Goal: Transaction & Acquisition: Subscribe to service/newsletter

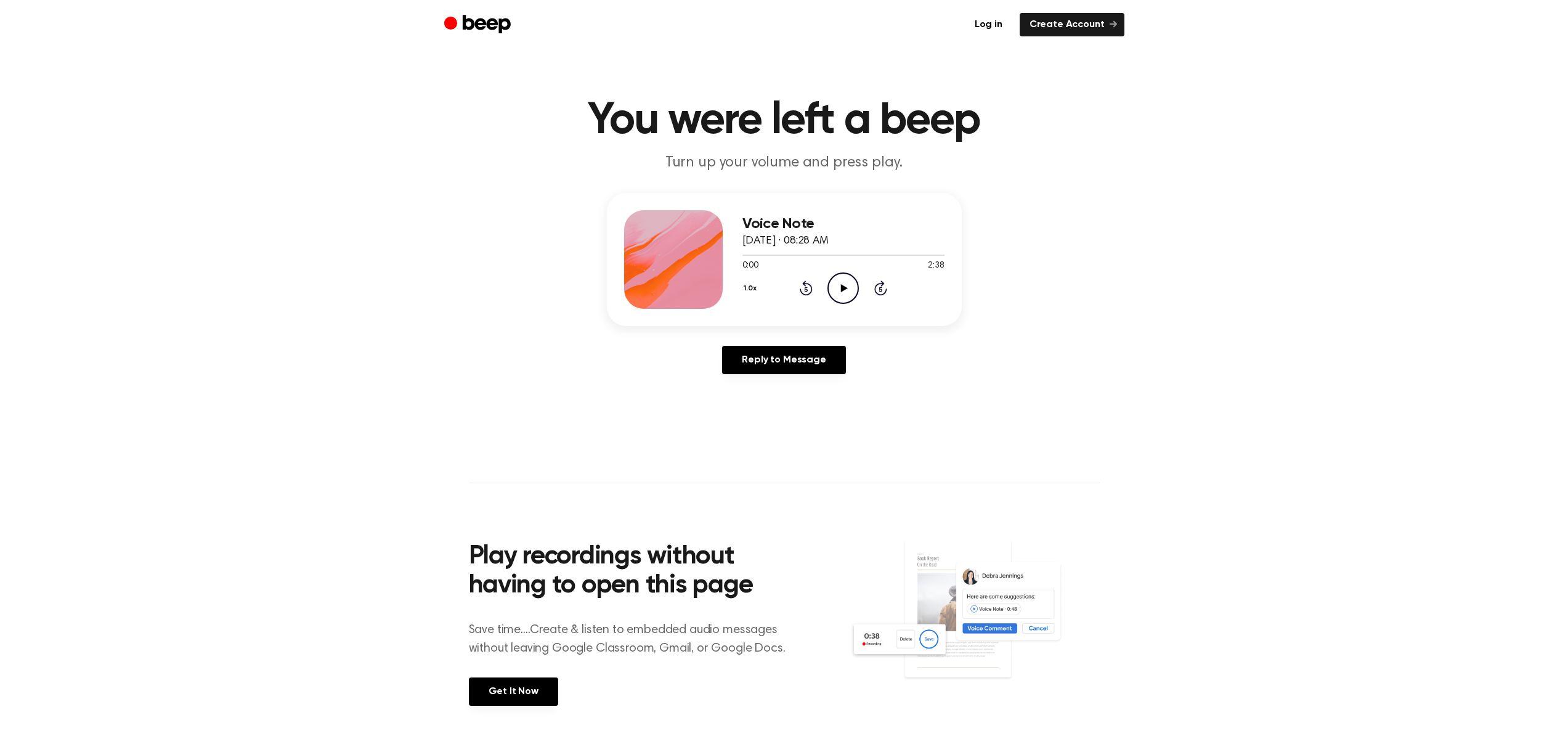
click at [841, 284] on icon "Play Audio" at bounding box center [843, 288] width 31 height 31
click at [1555, 212] on main "You were left a beep Turn up your volume and press play. Voice Note August 14, …" at bounding box center [784, 380] width 1568 height 760
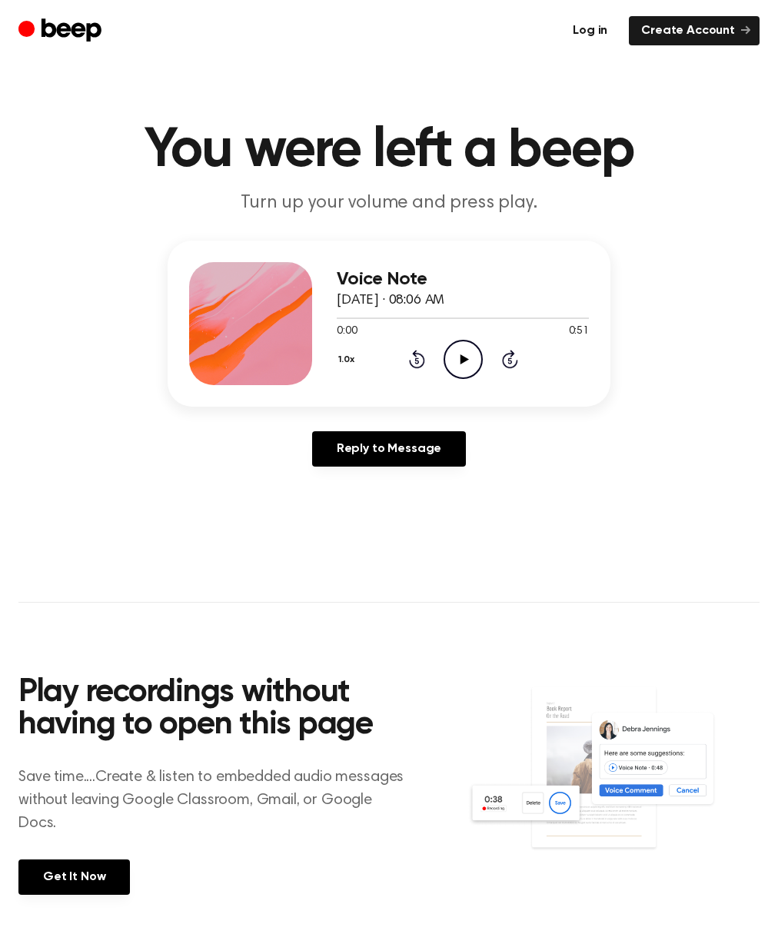
click at [590, 26] on link "Log in" at bounding box center [589, 30] width 59 height 29
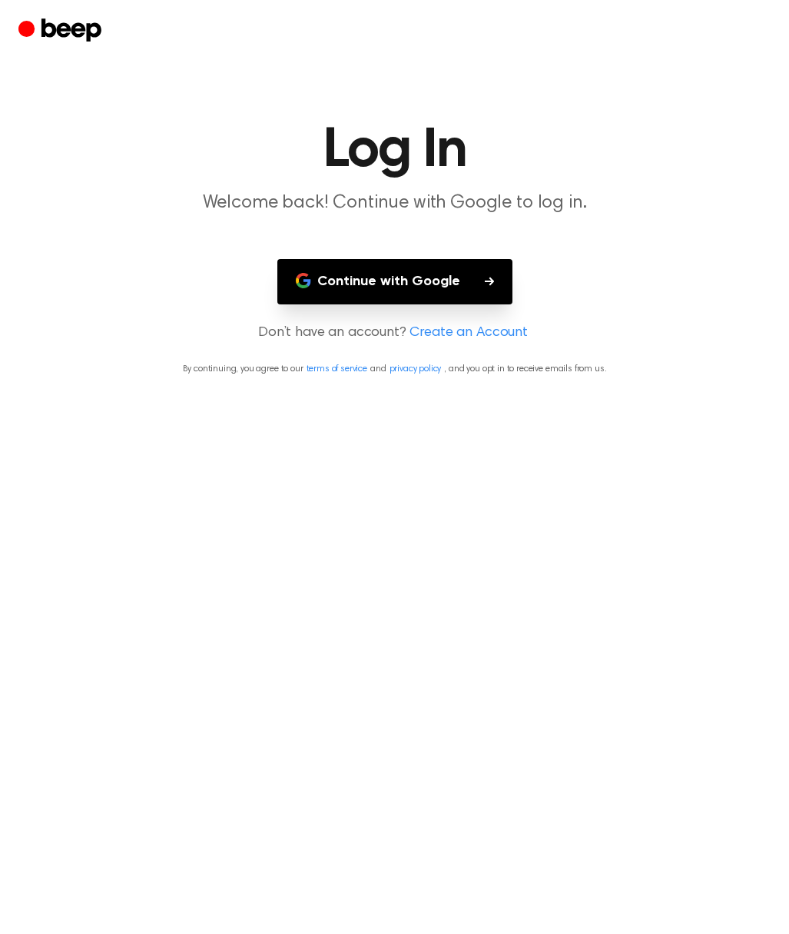
click at [422, 281] on button "Continue with Google" at bounding box center [395, 281] width 235 height 45
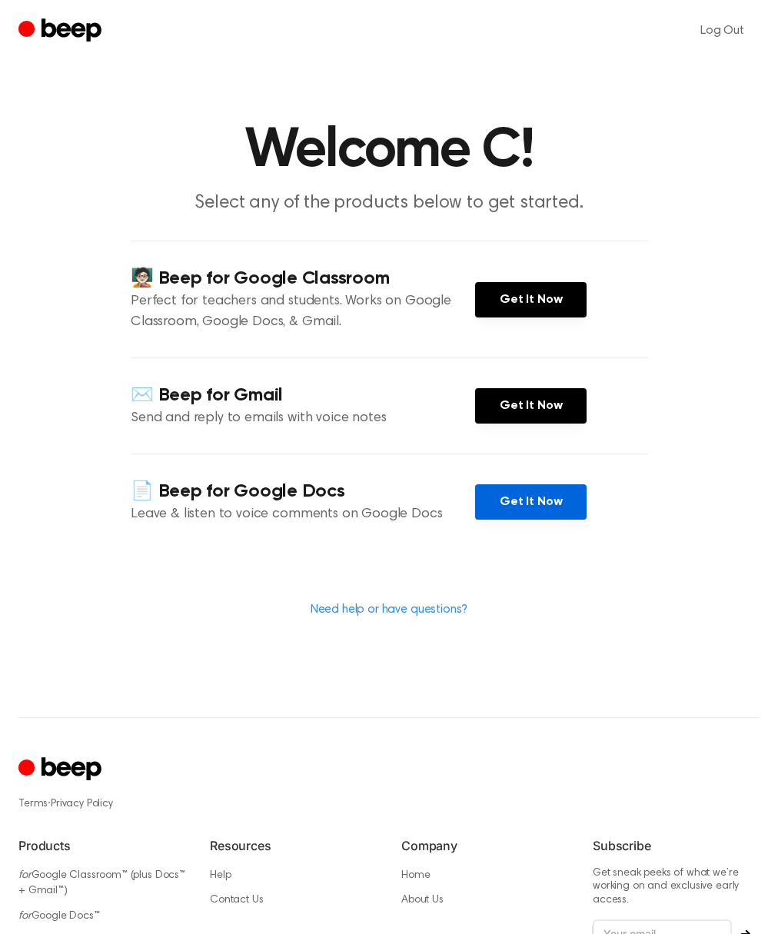
click at [536, 500] on link "Get It Now" at bounding box center [530, 501] width 111 height 35
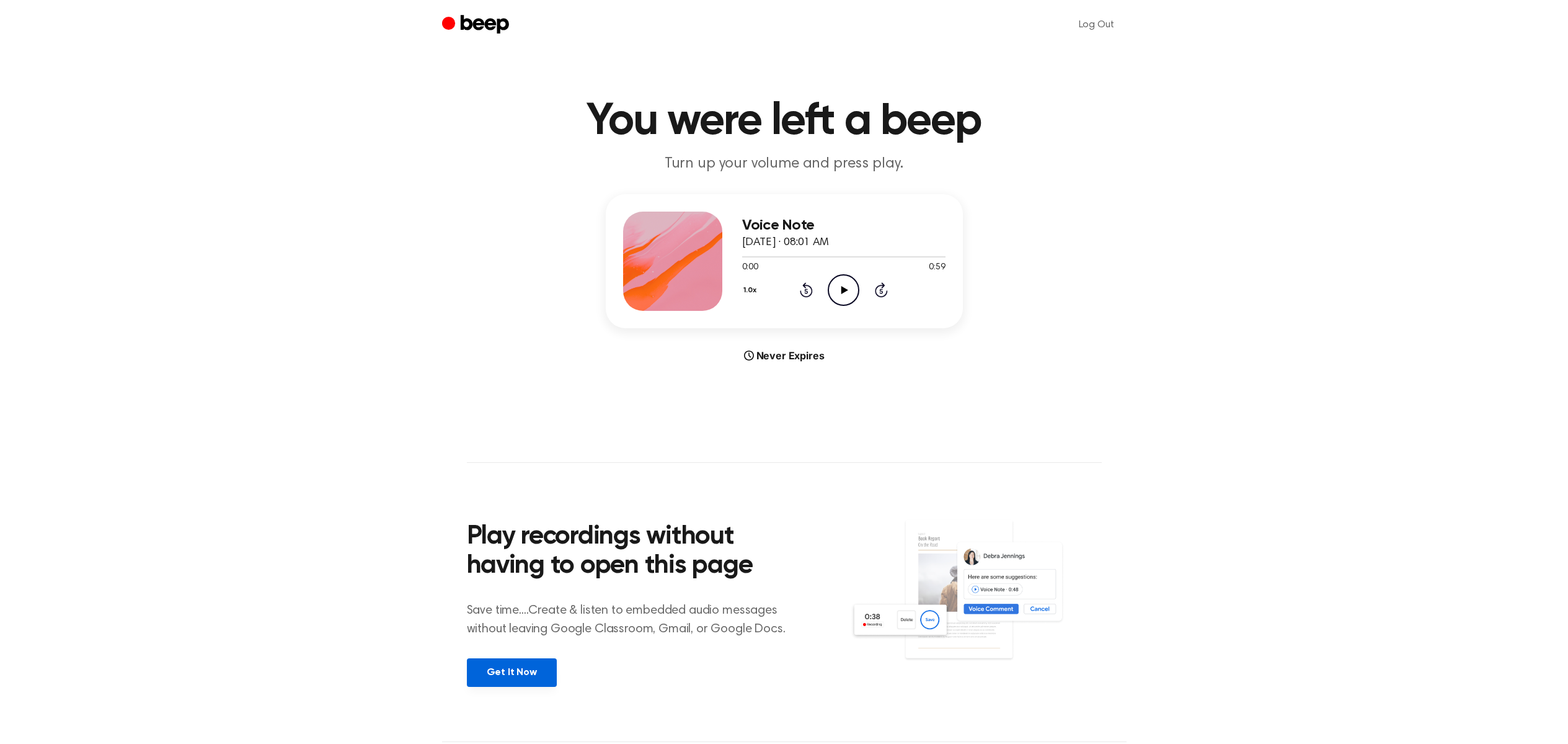
click at [527, 675] on link "Get It Now" at bounding box center [511, 672] width 90 height 28
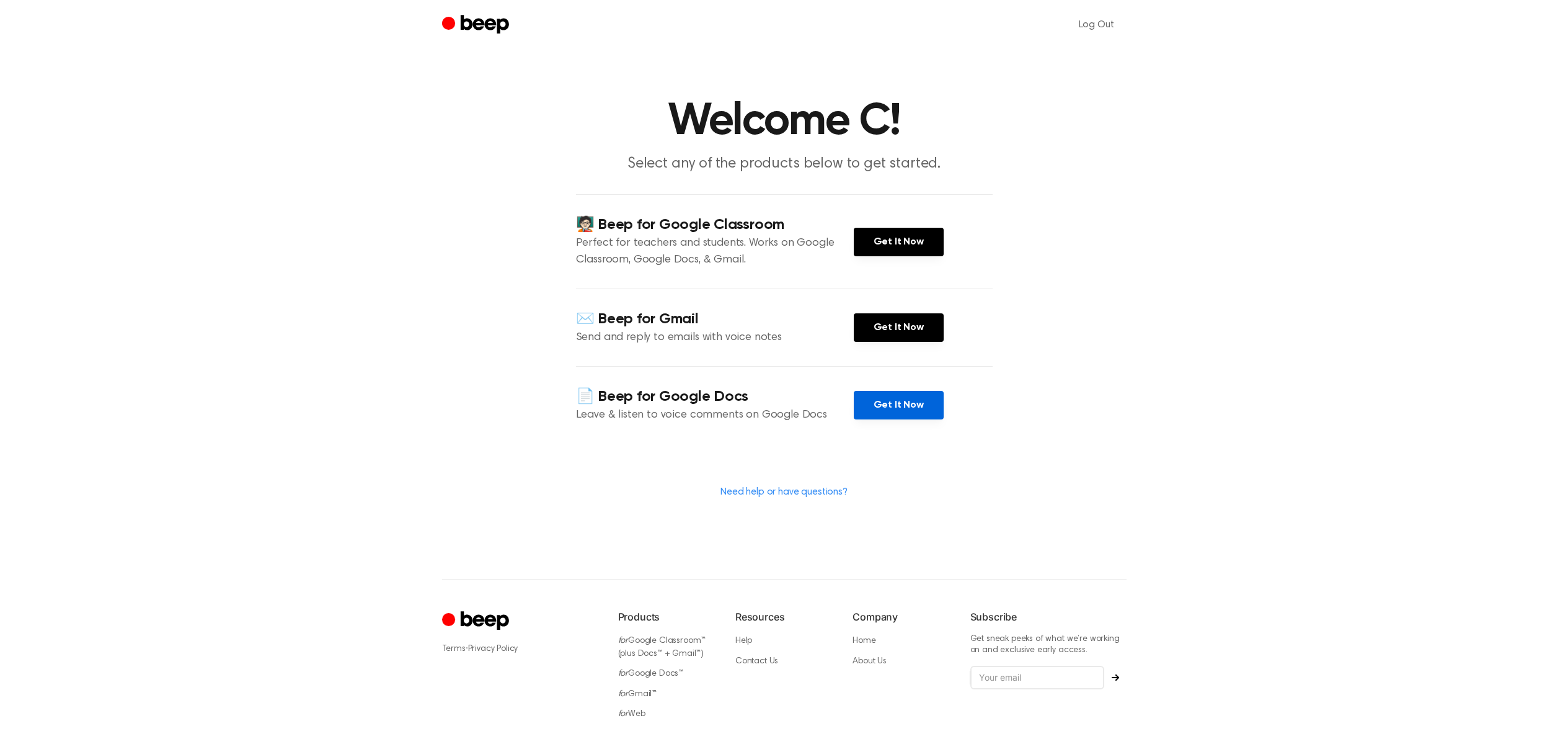
click at [913, 399] on link "Get It Now" at bounding box center [899, 404] width 90 height 28
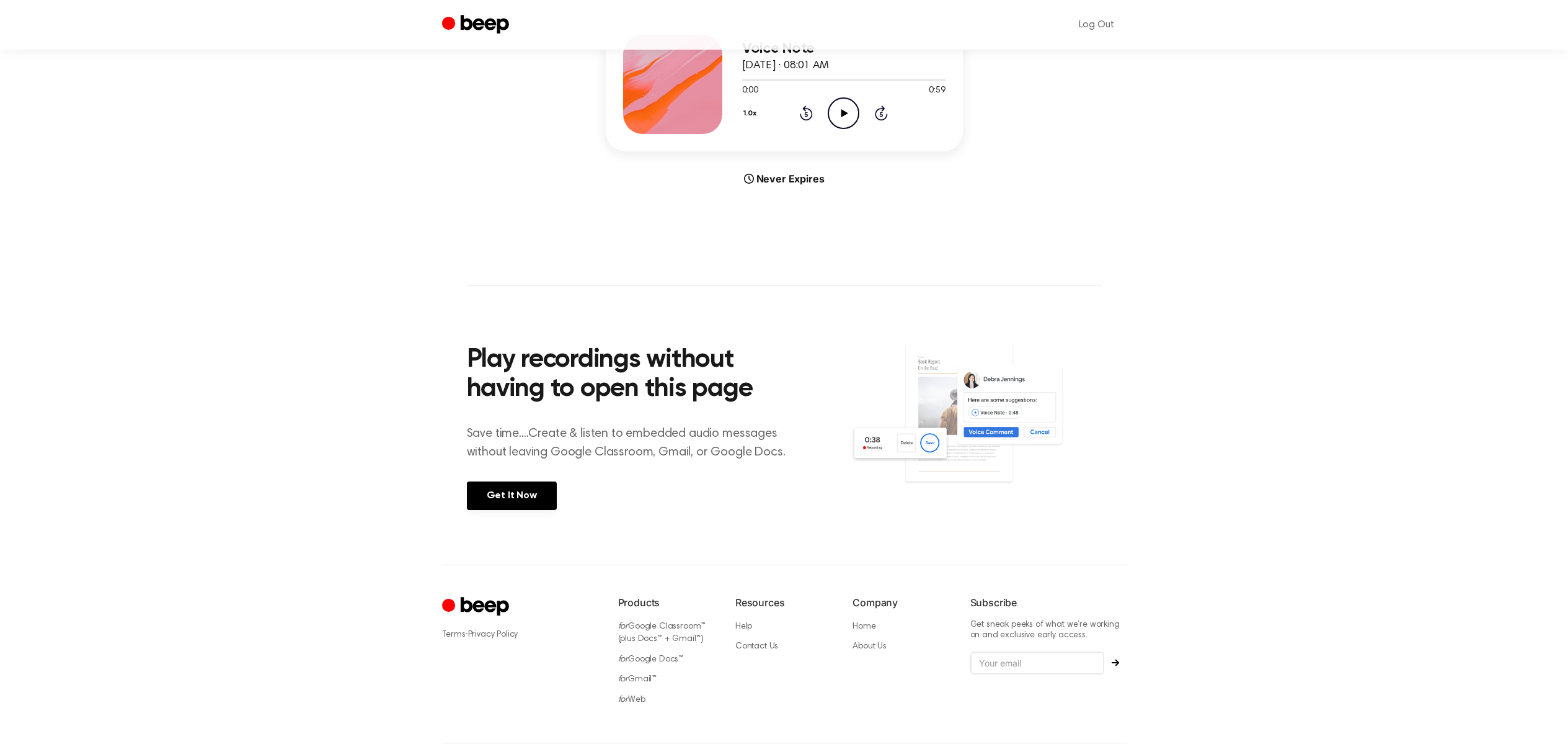
scroll to position [232, 0]
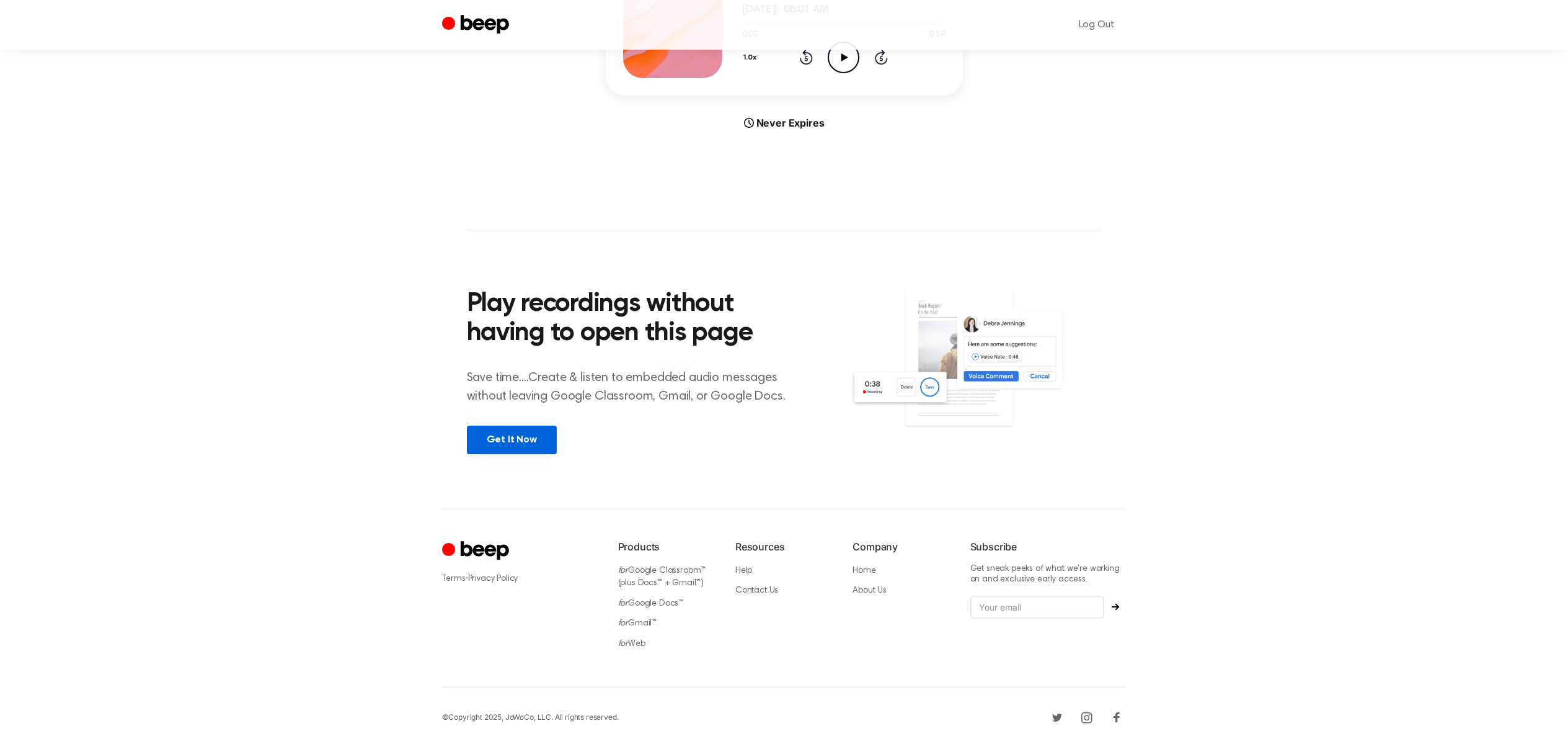
click at [535, 441] on link "Get It Now" at bounding box center [511, 439] width 90 height 28
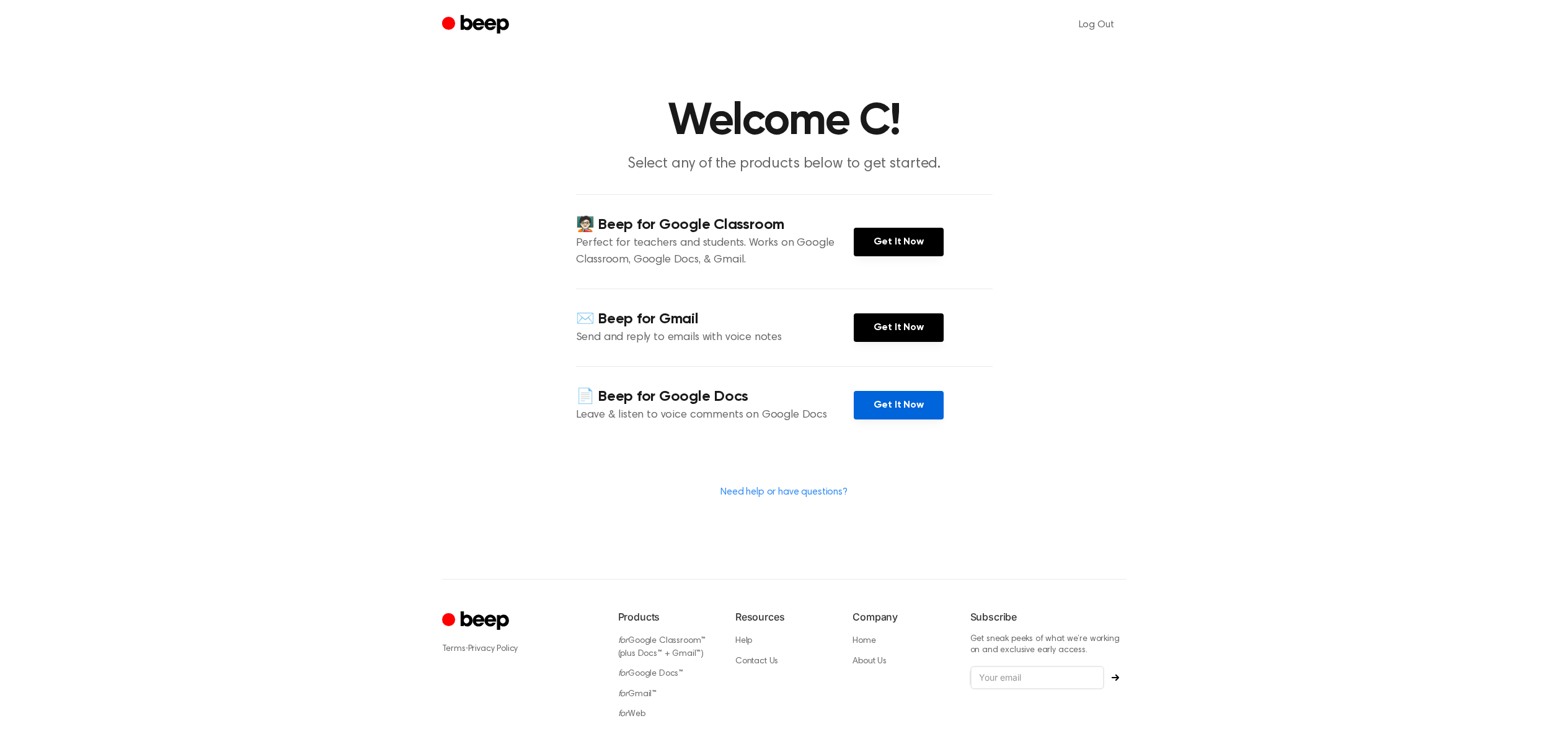
click at [912, 407] on link "Get It Now" at bounding box center [899, 404] width 90 height 28
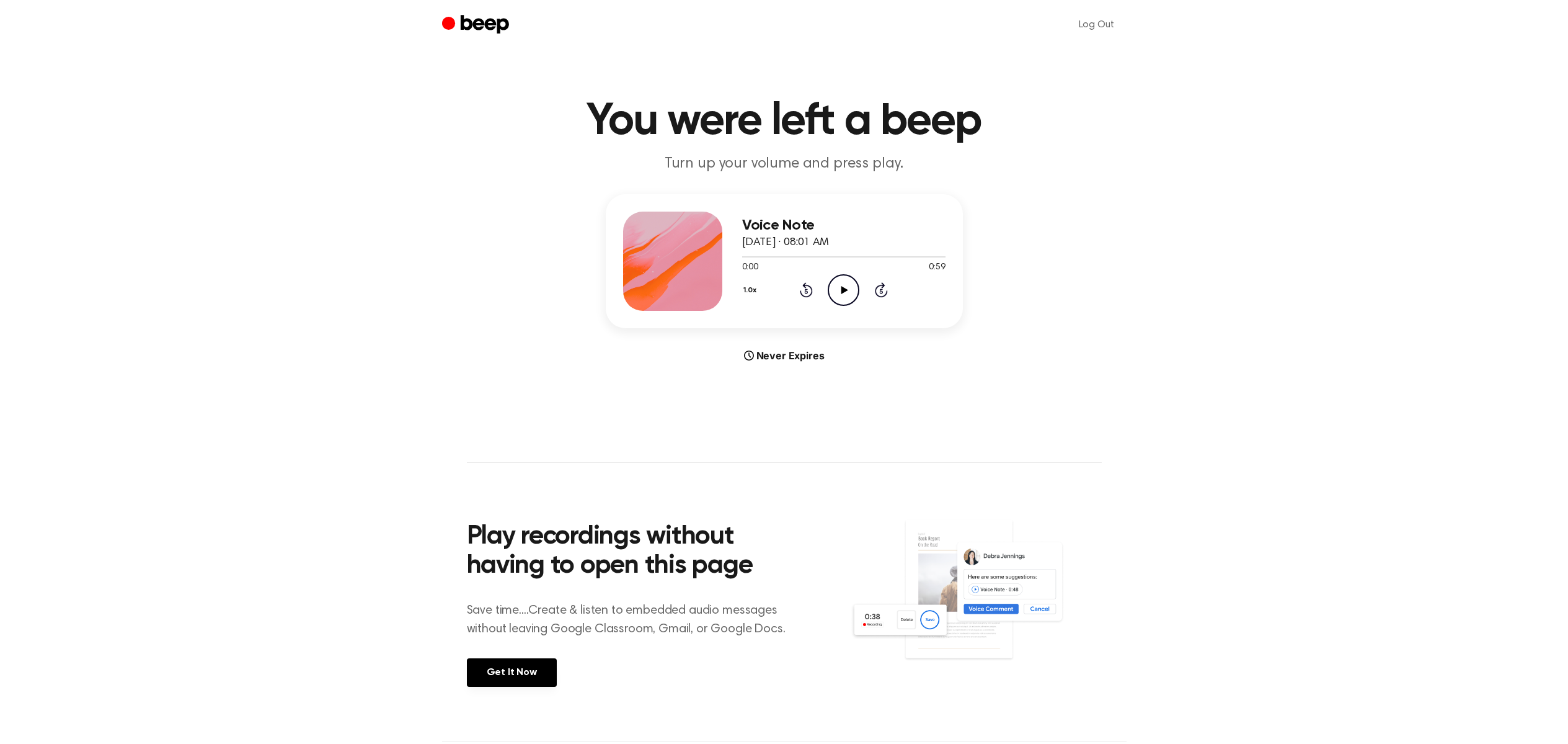
click at [851, 283] on icon "Play Audio" at bounding box center [843, 290] width 31 height 31
click at [843, 299] on icon "Play Audio" at bounding box center [843, 290] width 31 height 31
click at [854, 290] on icon "Play Audio" at bounding box center [843, 290] width 31 height 31
click at [1099, 24] on link "Log Out" at bounding box center [1096, 24] width 60 height 30
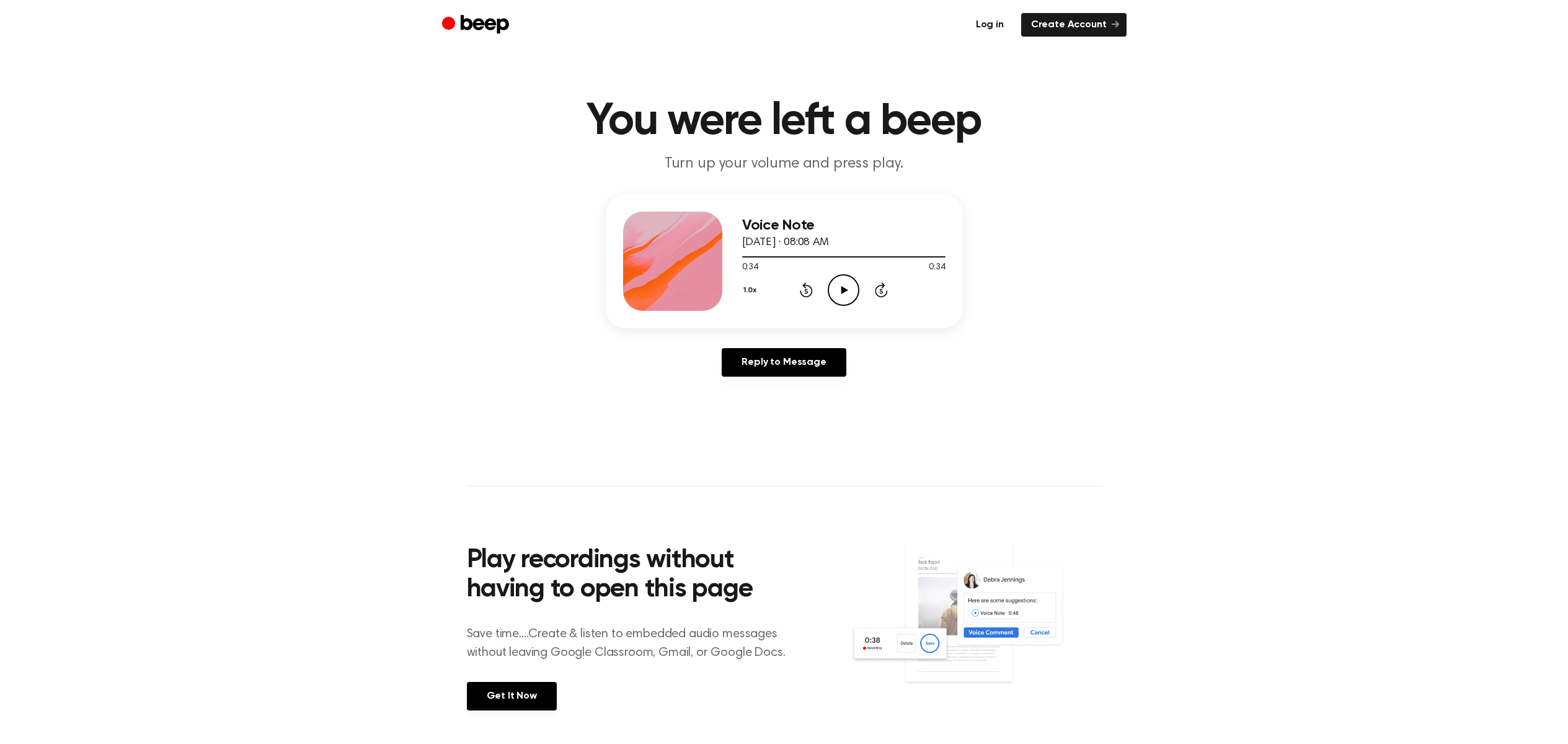
click at [995, 26] on link "Log in" at bounding box center [990, 24] width 48 height 23
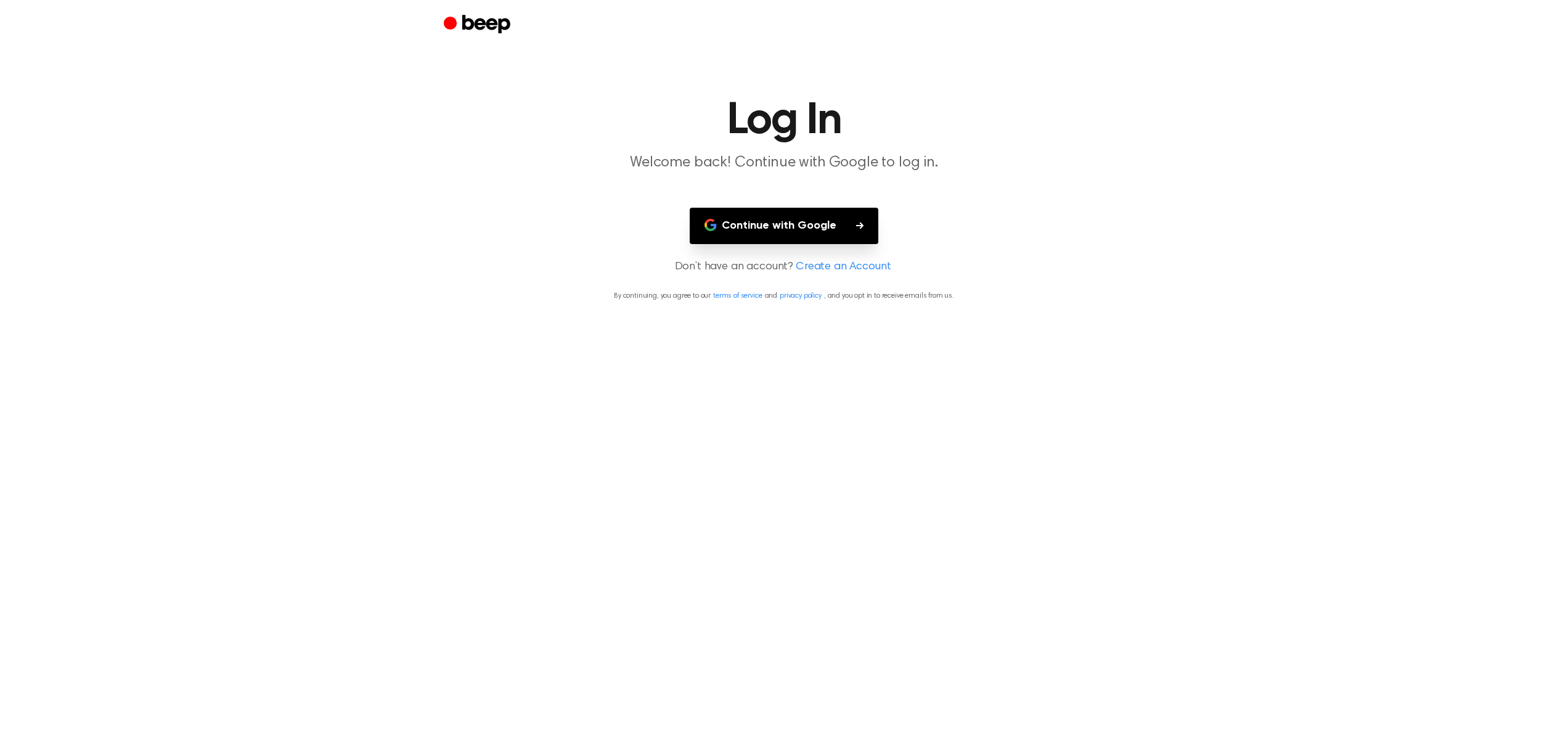
click at [803, 218] on button "Continue with Google" at bounding box center [783, 225] width 188 height 36
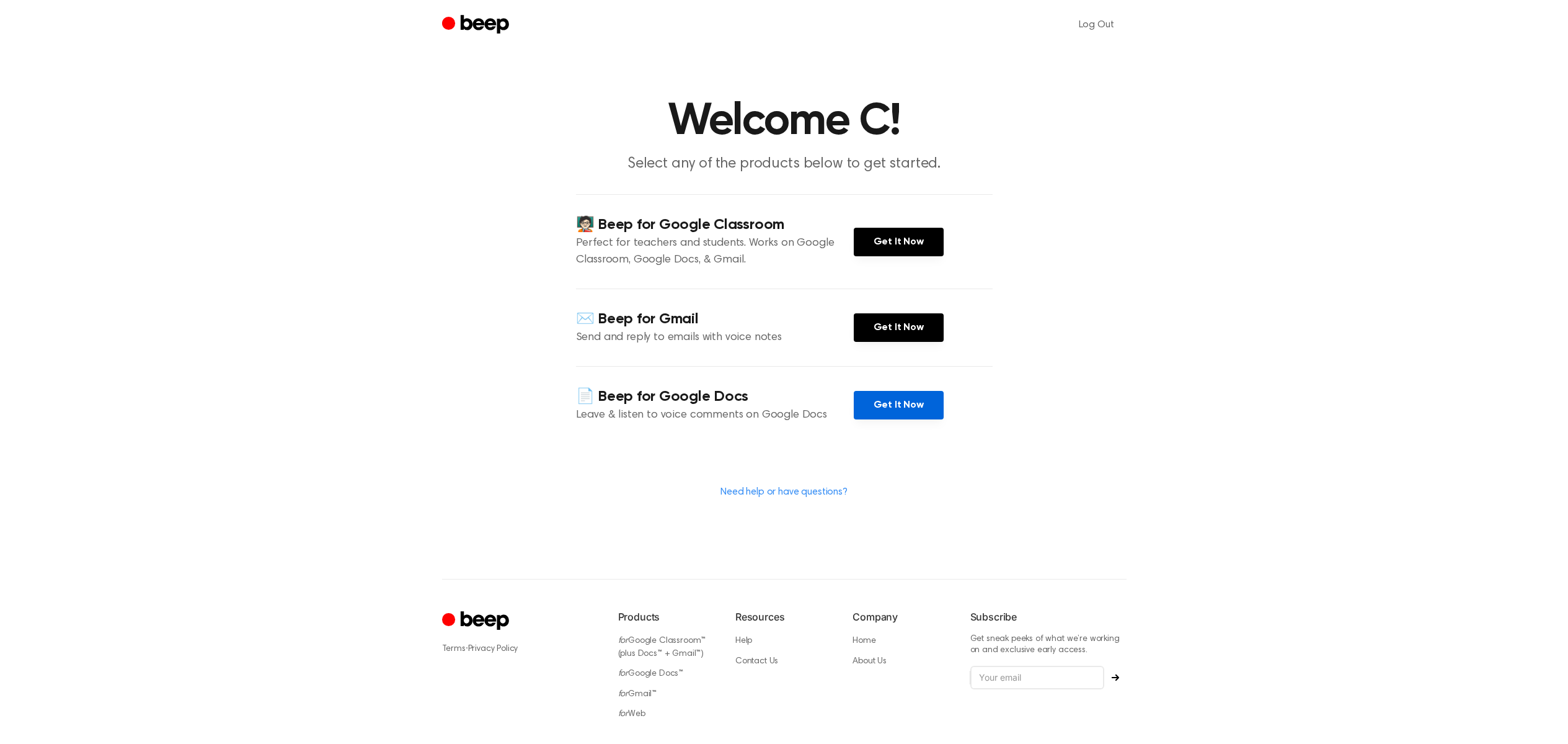
click at [907, 405] on link "Get It Now" at bounding box center [899, 404] width 90 height 28
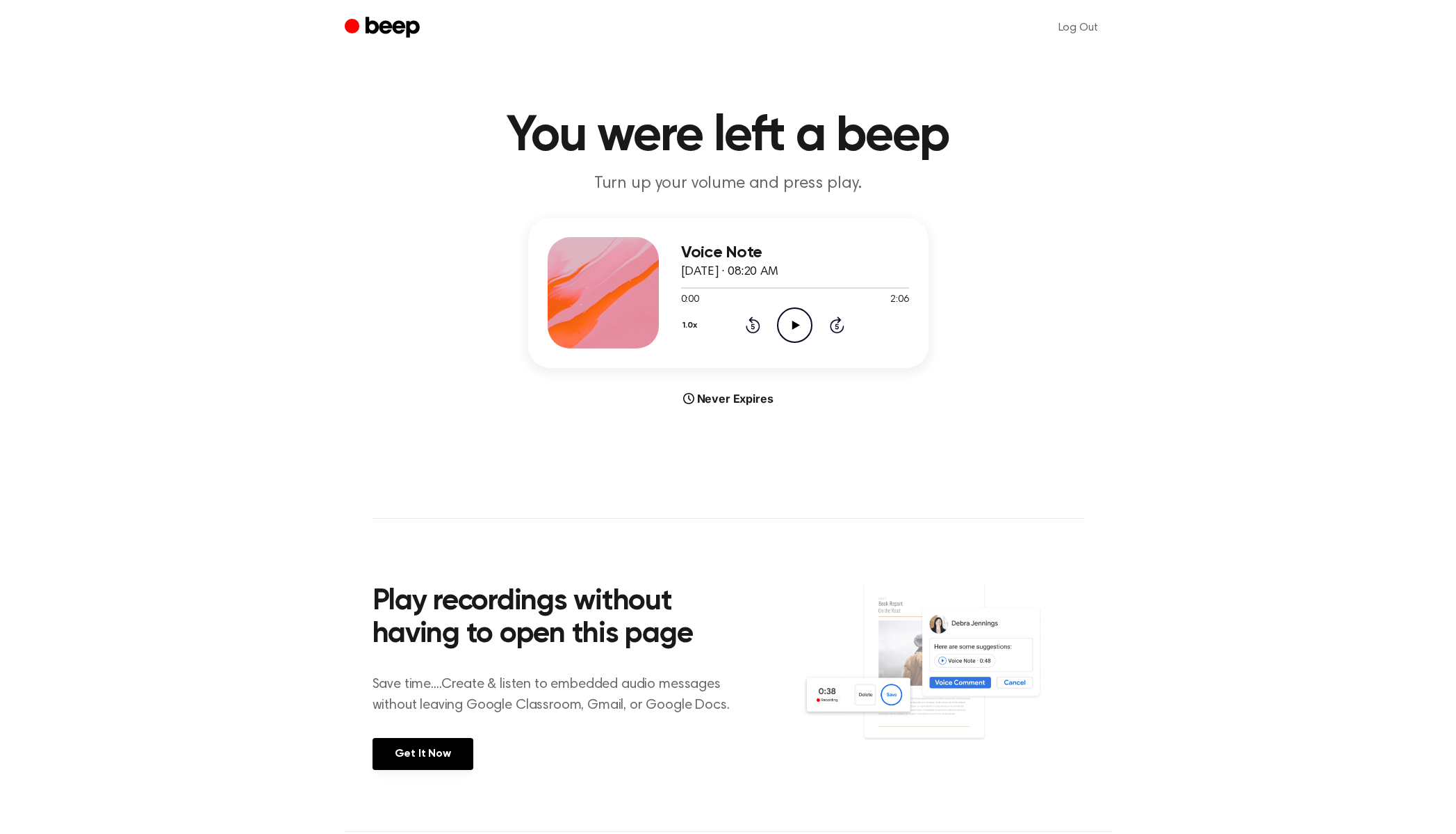
click at [798, 317] on icon "Play Audio" at bounding box center [794, 325] width 35 height 35
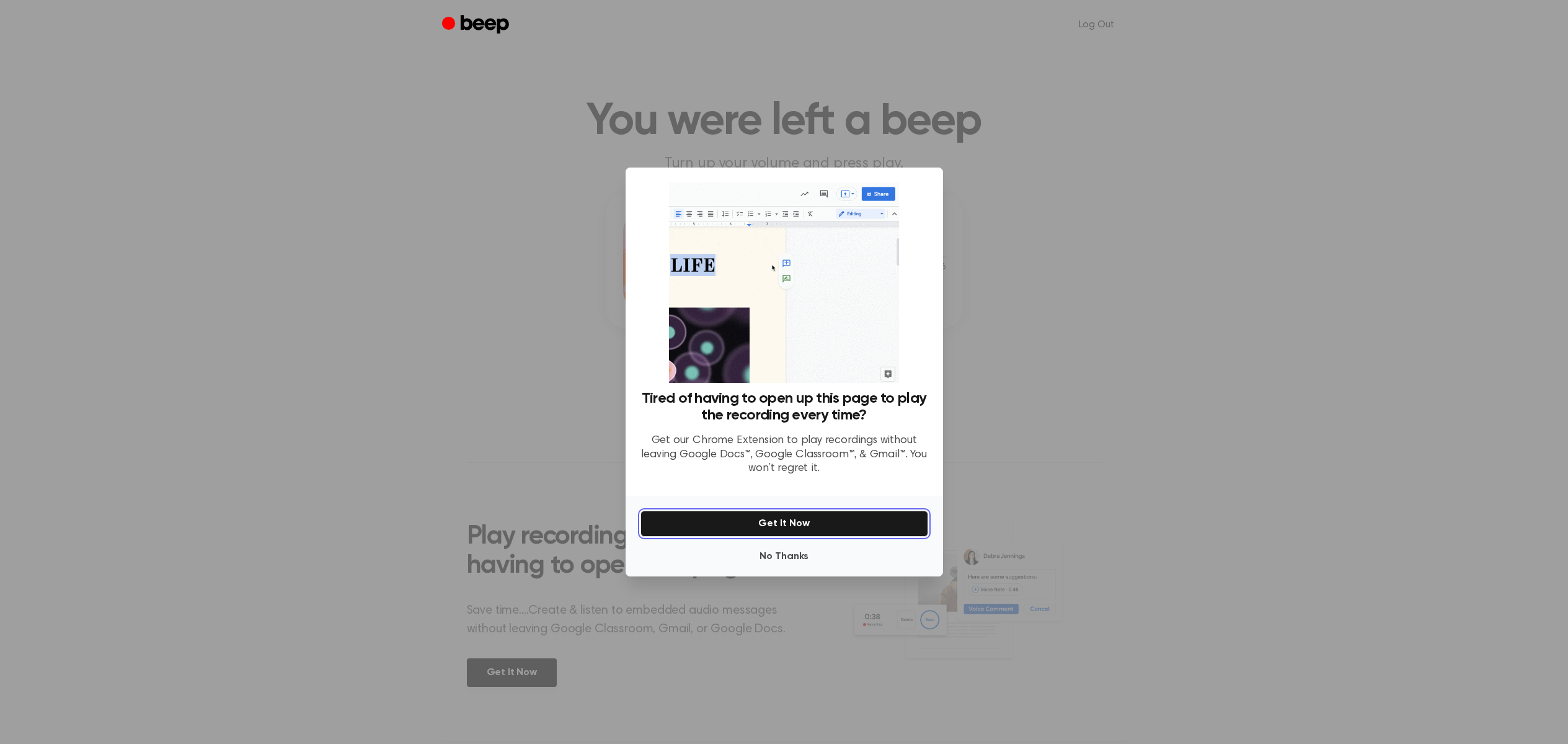
click at [774, 525] on button "Get It Now" at bounding box center [784, 524] width 288 height 26
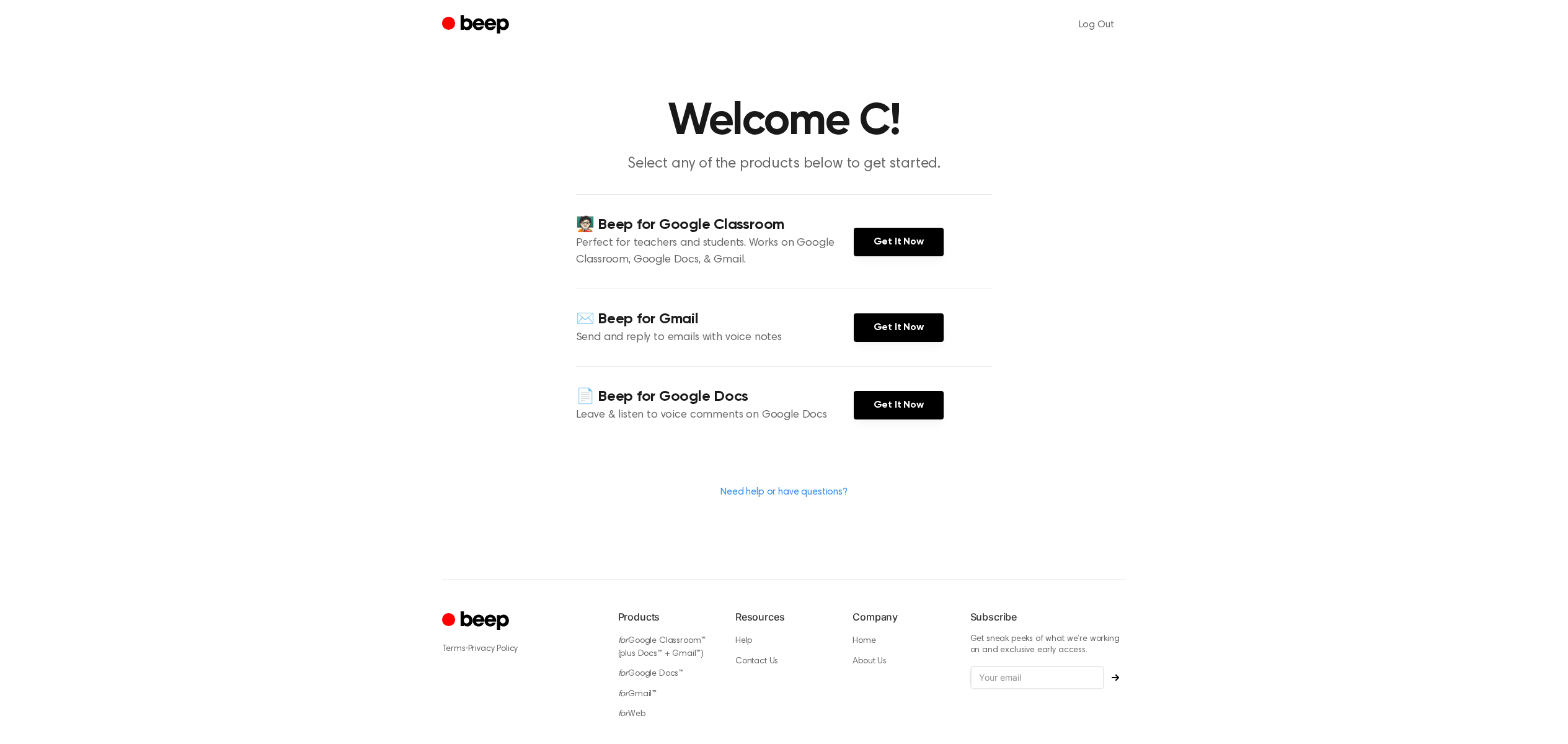
click at [909, 225] on div "🧑🏻‍🏫 Beep for Google Classroom Perfect for teachers and students. Works on Goog…" at bounding box center [784, 241] width 417 height 94
click at [908, 245] on link "Get It Now" at bounding box center [899, 241] width 90 height 28
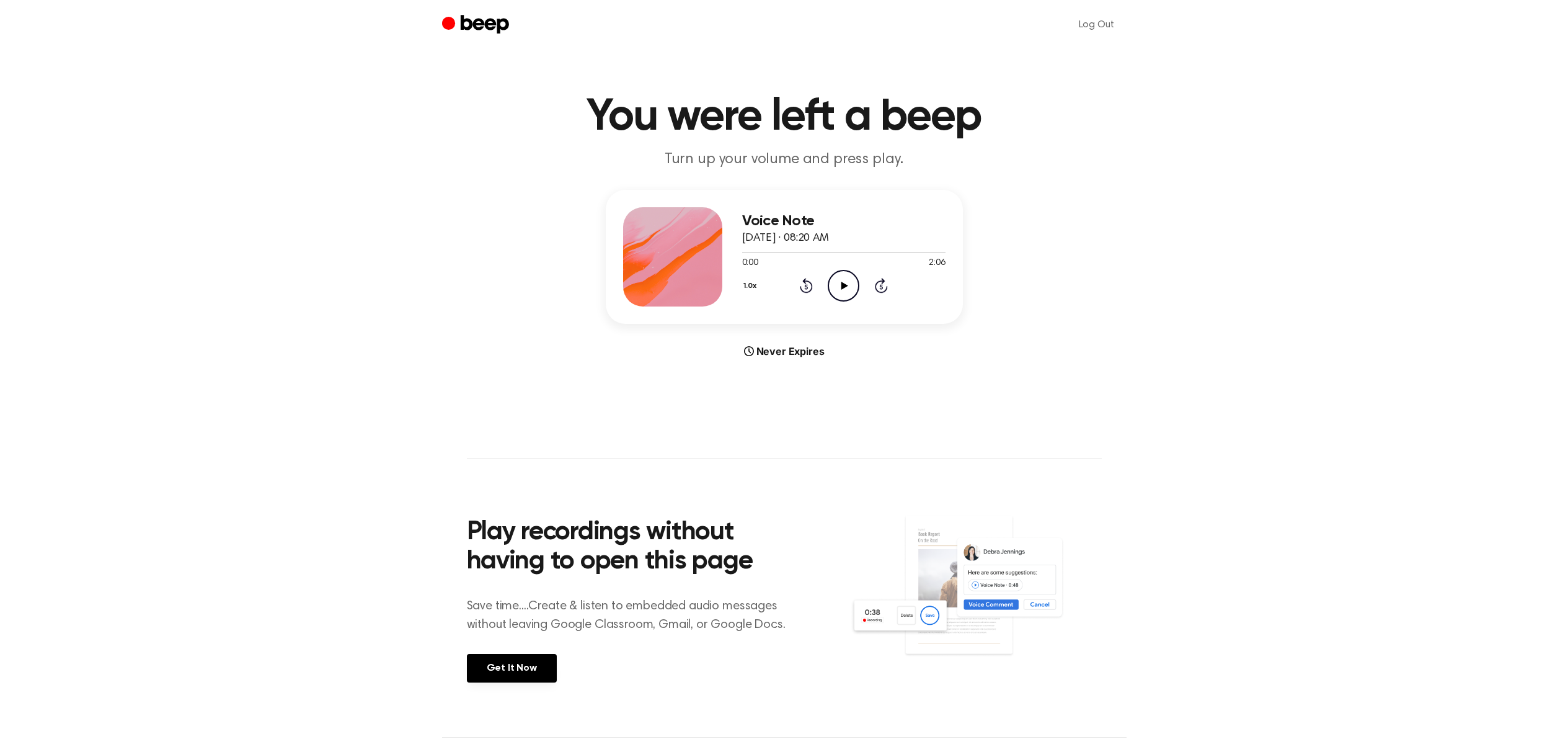
scroll to position [93, 0]
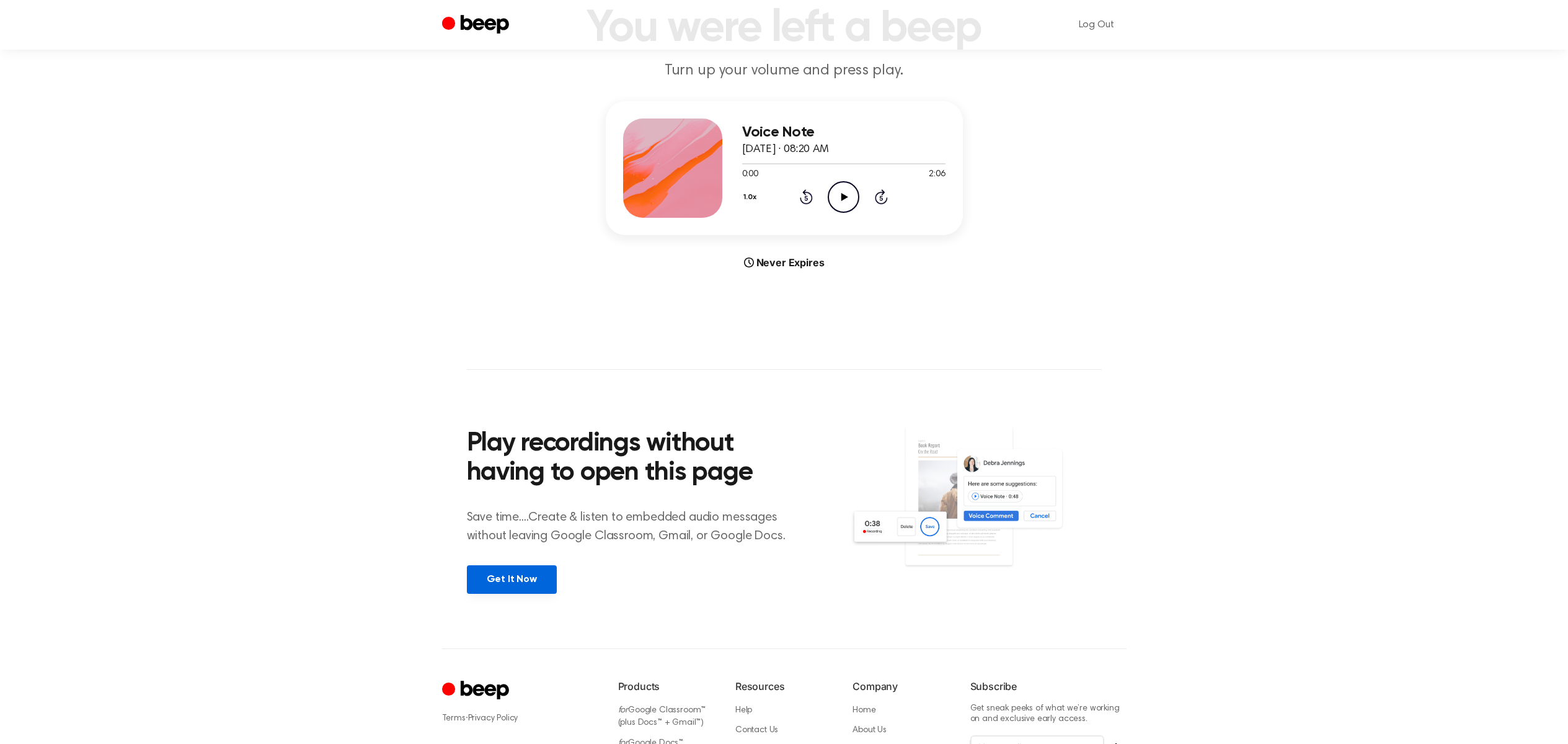
click at [503, 587] on link "Get It Now" at bounding box center [511, 579] width 90 height 28
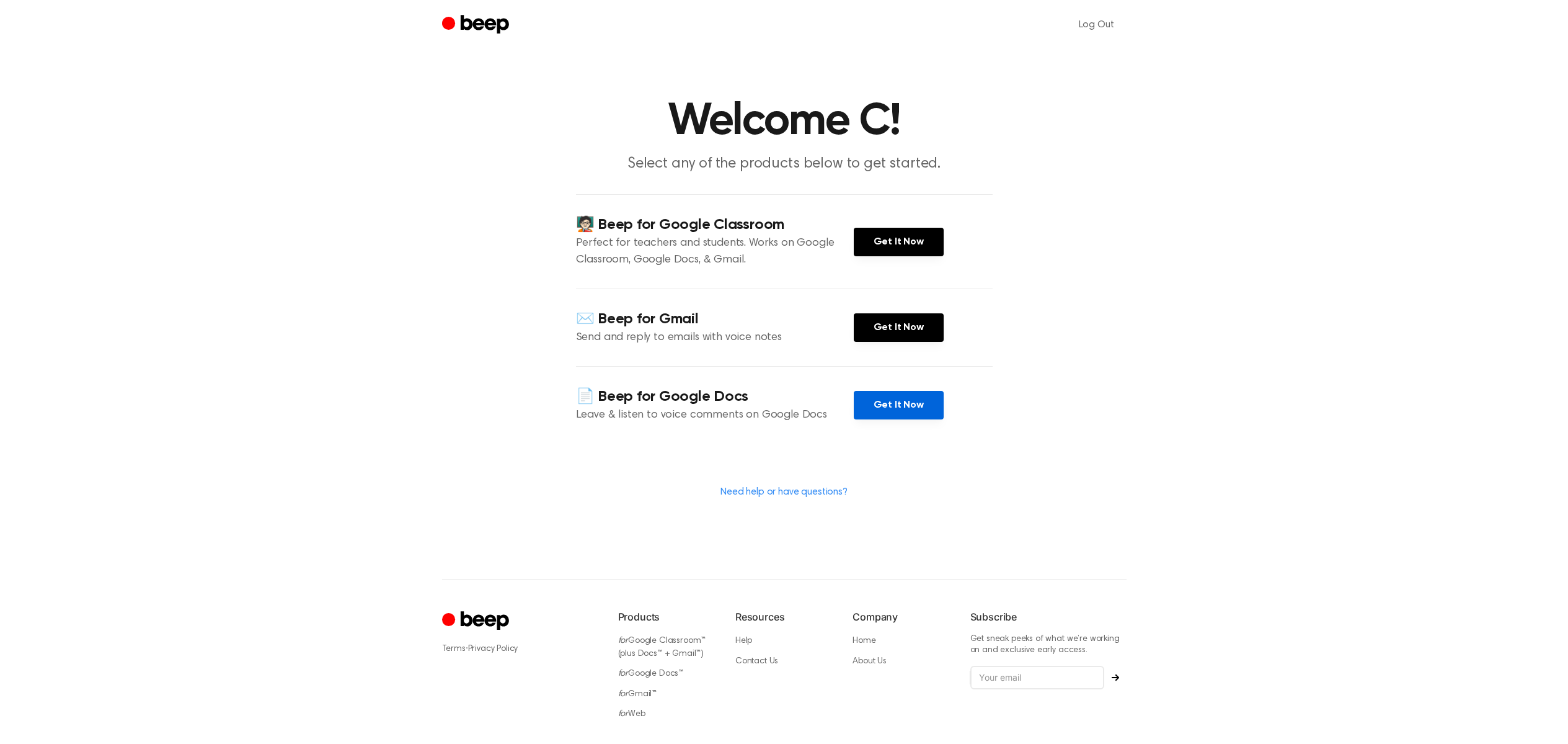
click at [910, 399] on link "Get It Now" at bounding box center [899, 404] width 90 height 28
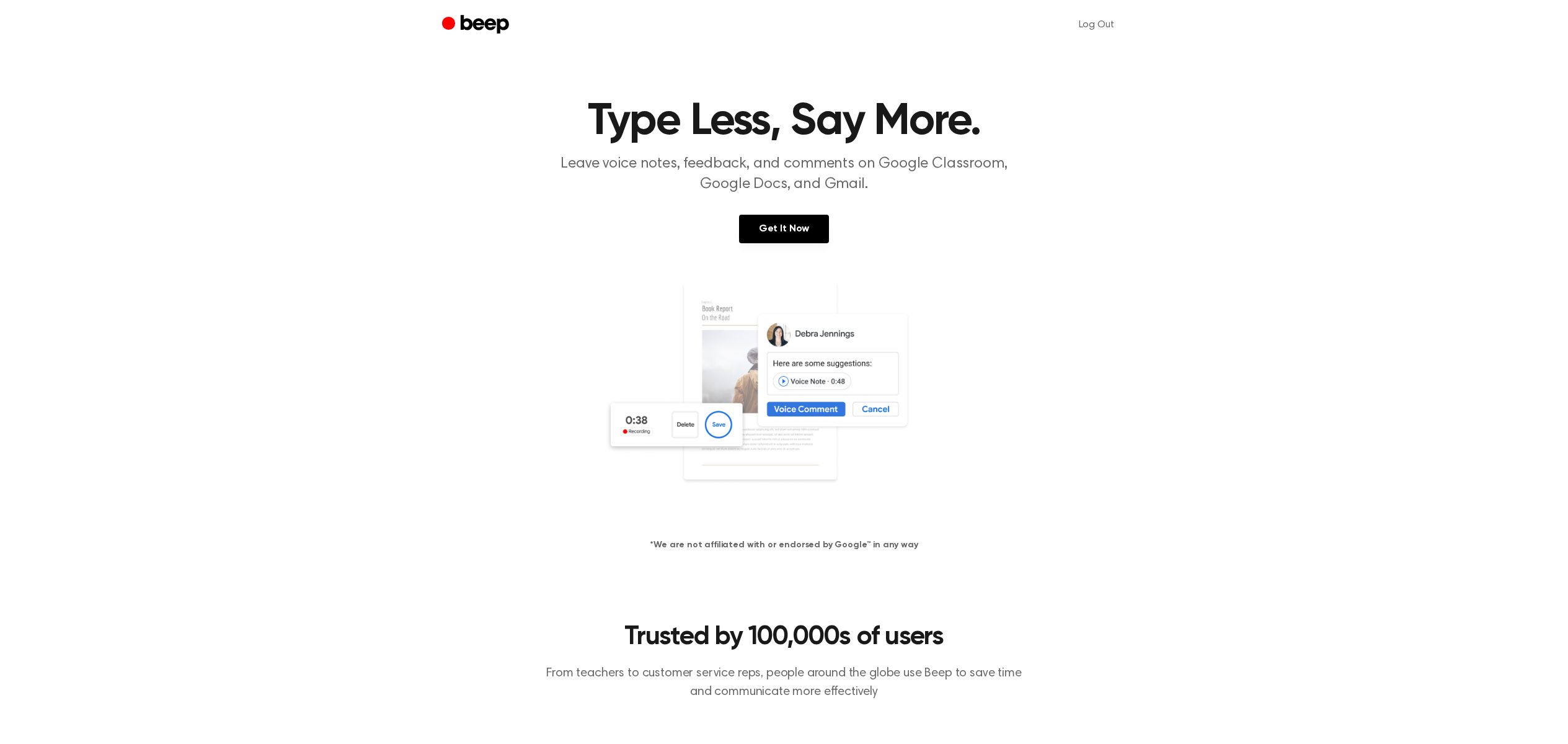
click at [811, 409] on img at bounding box center [785, 399] width 360 height 238
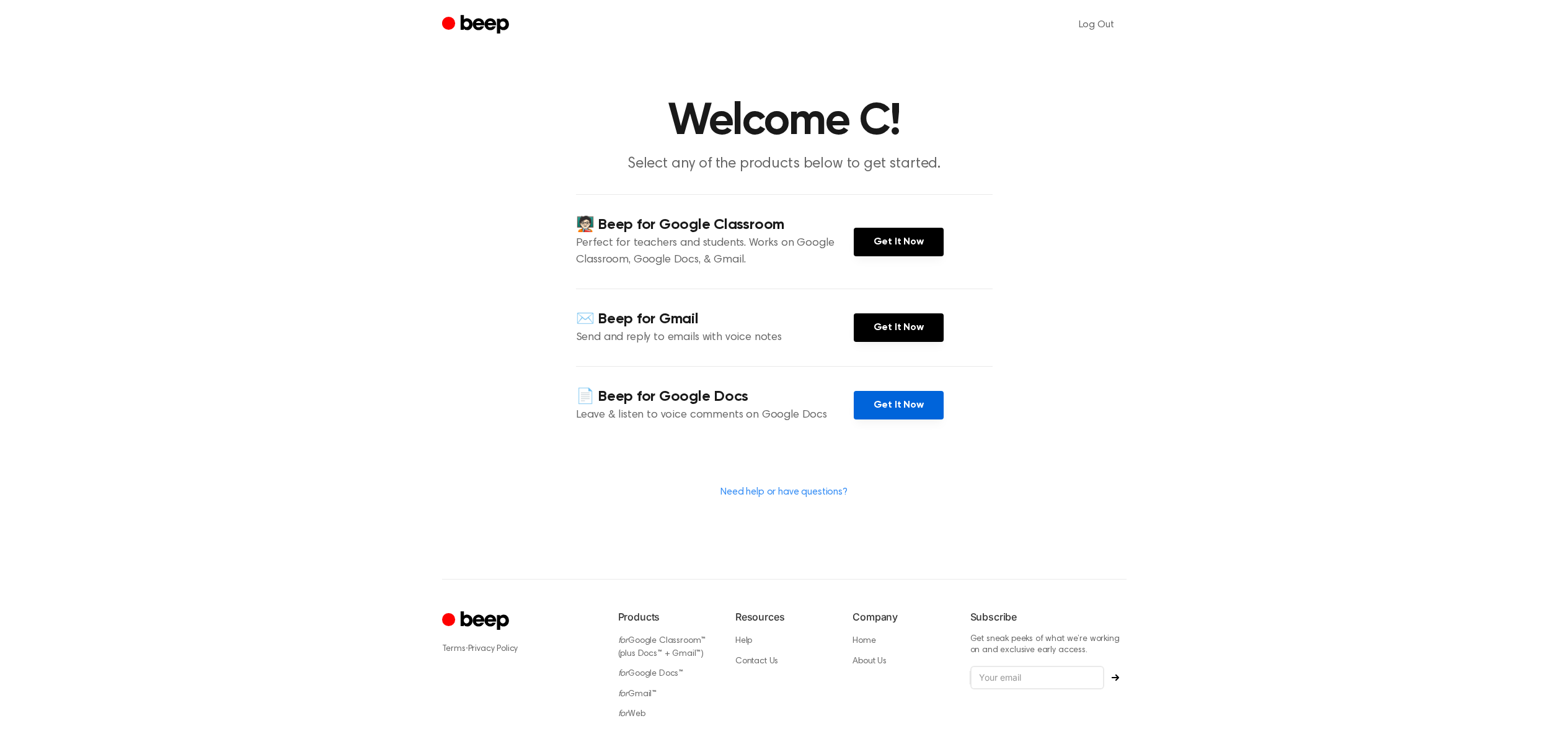
click at [886, 408] on link "Get It Now" at bounding box center [899, 404] width 90 height 28
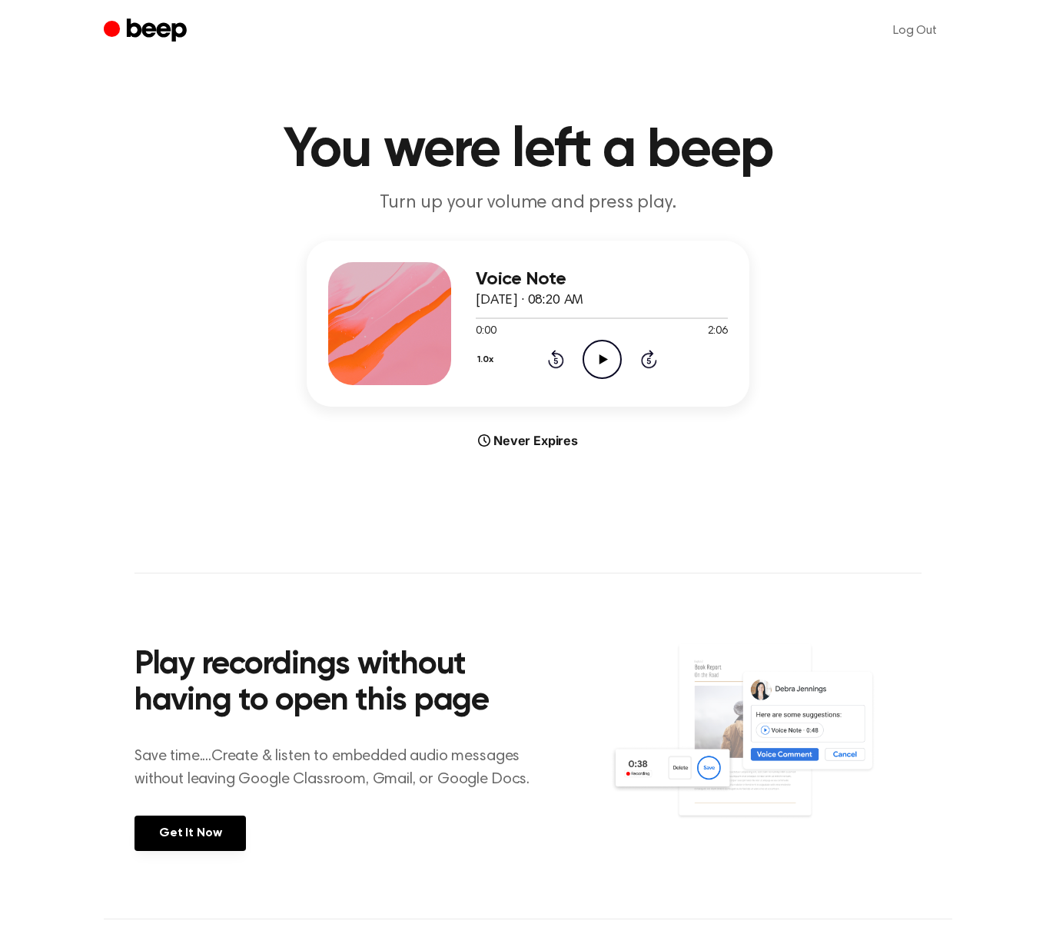
click at [603, 361] on icon "Play Audio" at bounding box center [602, 359] width 39 height 39
click at [558, 360] on icon "Rewind 5 seconds" at bounding box center [555, 359] width 17 height 20
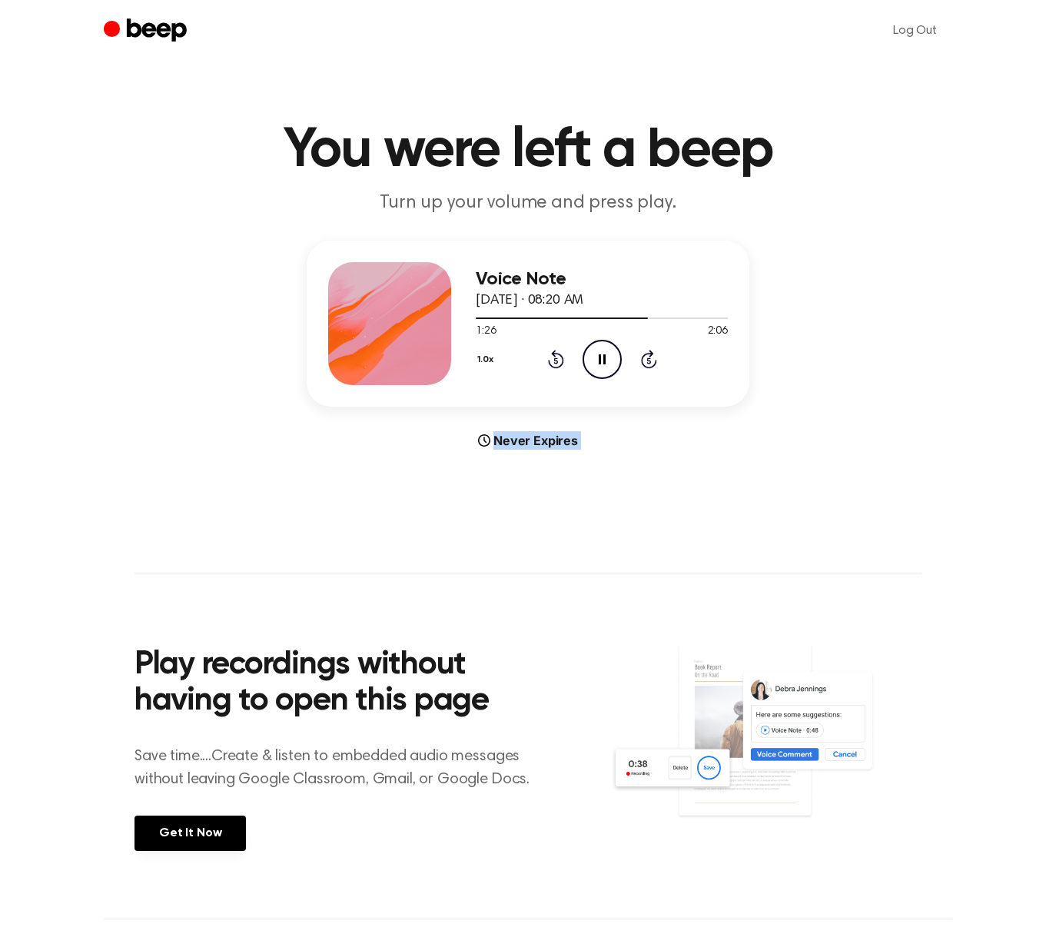
click at [558, 360] on icon "Rewind 5 seconds" at bounding box center [555, 359] width 17 height 20
click at [557, 360] on icon "Rewind 5 seconds" at bounding box center [555, 359] width 17 height 20
click at [560, 355] on icon at bounding box center [556, 359] width 16 height 18
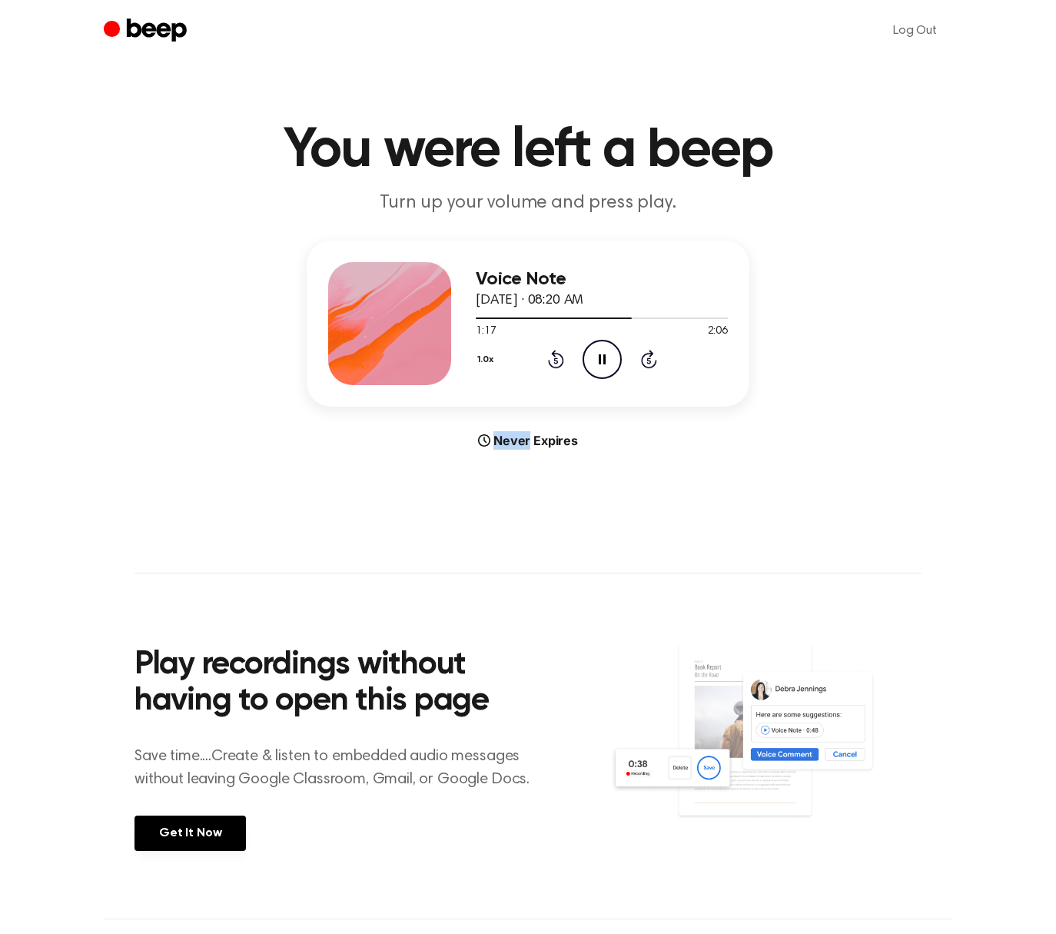
click at [560, 355] on icon at bounding box center [556, 359] width 16 height 18
click at [550, 355] on icon "Rewind 5 seconds" at bounding box center [555, 359] width 17 height 20
click at [550, 354] on icon "Rewind 5 seconds" at bounding box center [555, 359] width 17 height 20
drag, startPoint x: 718, startPoint y: 314, endPoint x: 749, endPoint y: 316, distance: 30.8
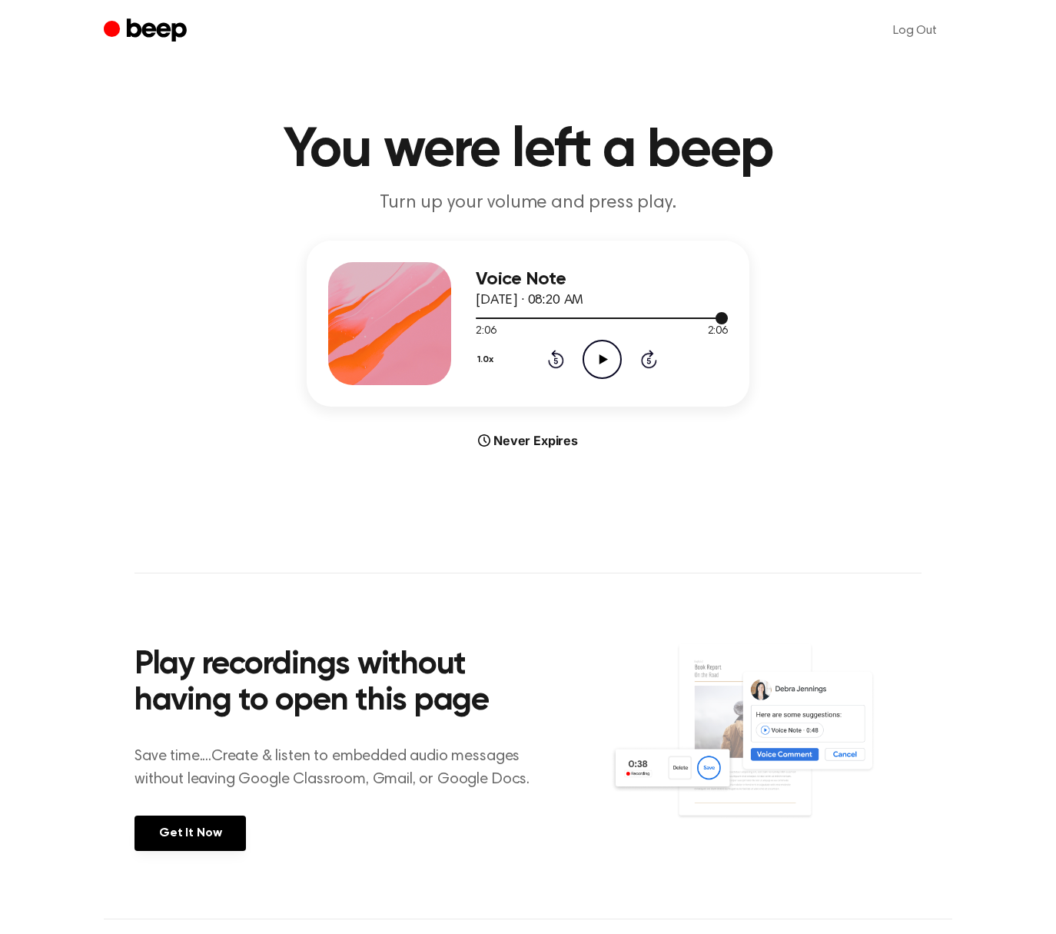
click at [688, 320] on div at bounding box center [602, 317] width 252 height 12
click at [604, 347] on icon "Play Audio" at bounding box center [602, 359] width 39 height 39
click at [600, 354] on icon at bounding box center [603, 359] width 8 height 10
click at [208, 830] on link "Get It Now" at bounding box center [190, 833] width 111 height 35
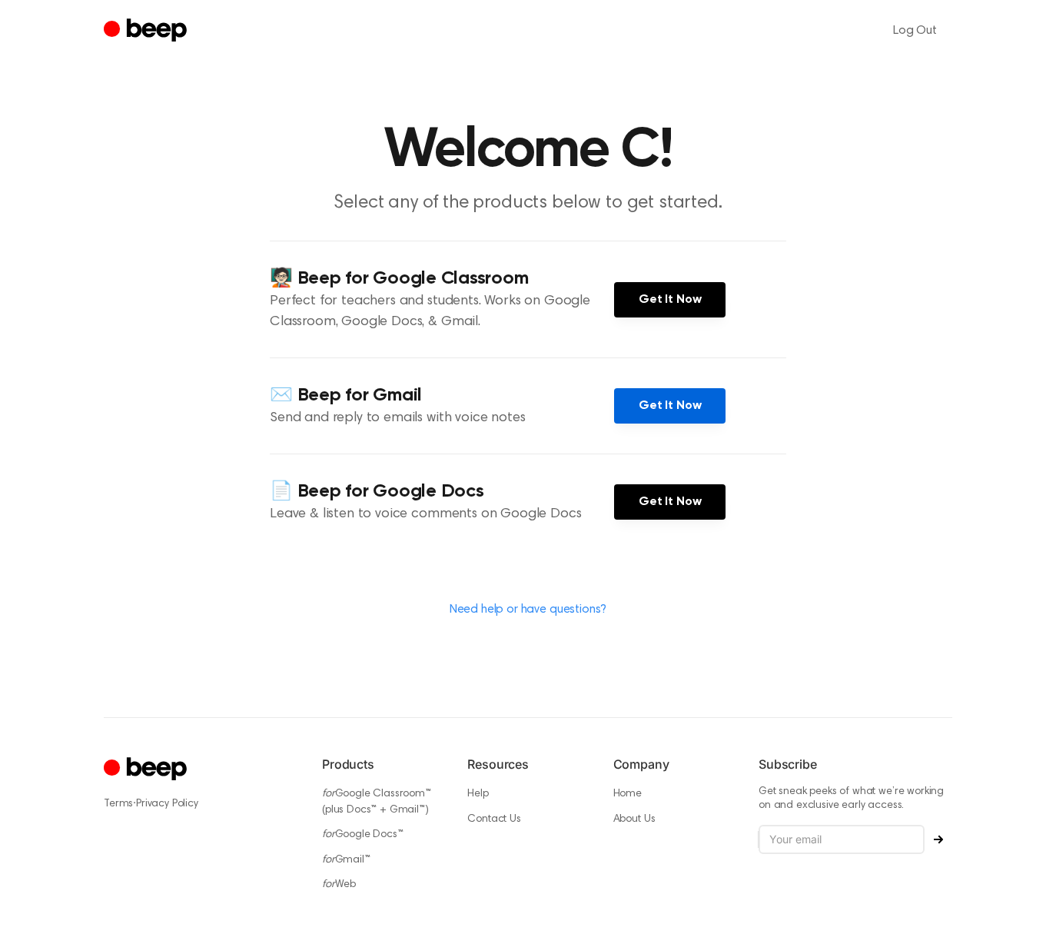
click at [646, 401] on link "Get It Now" at bounding box center [669, 405] width 111 height 35
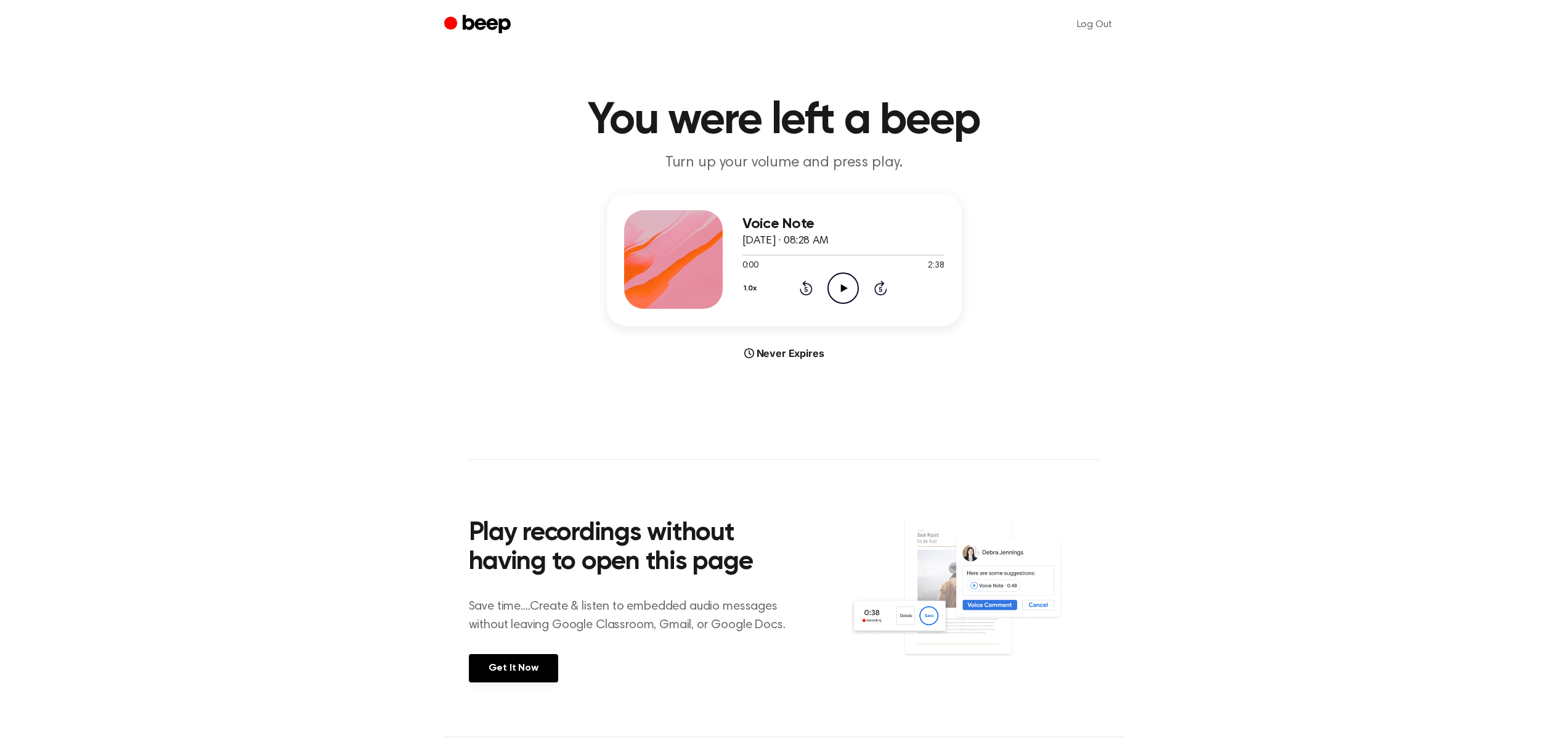
click at [526, 650] on div "Play recordings without having to open this page Save time....Create & listen t…" at bounding box center [660, 597] width 382 height 217
click at [522, 670] on link "Get It Now" at bounding box center [513, 668] width 89 height 28
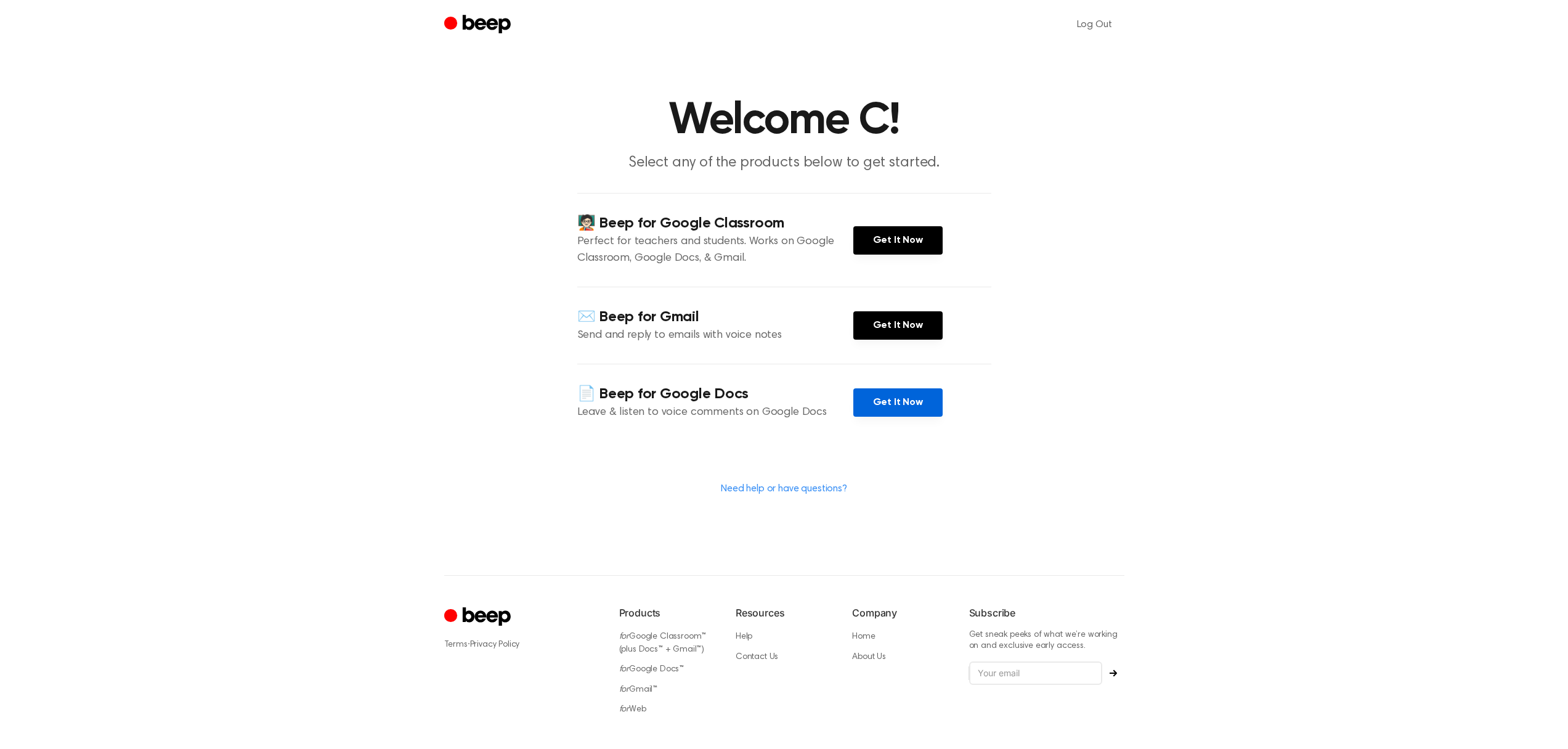
click at [895, 396] on link "Get It Now" at bounding box center [898, 402] width 89 height 28
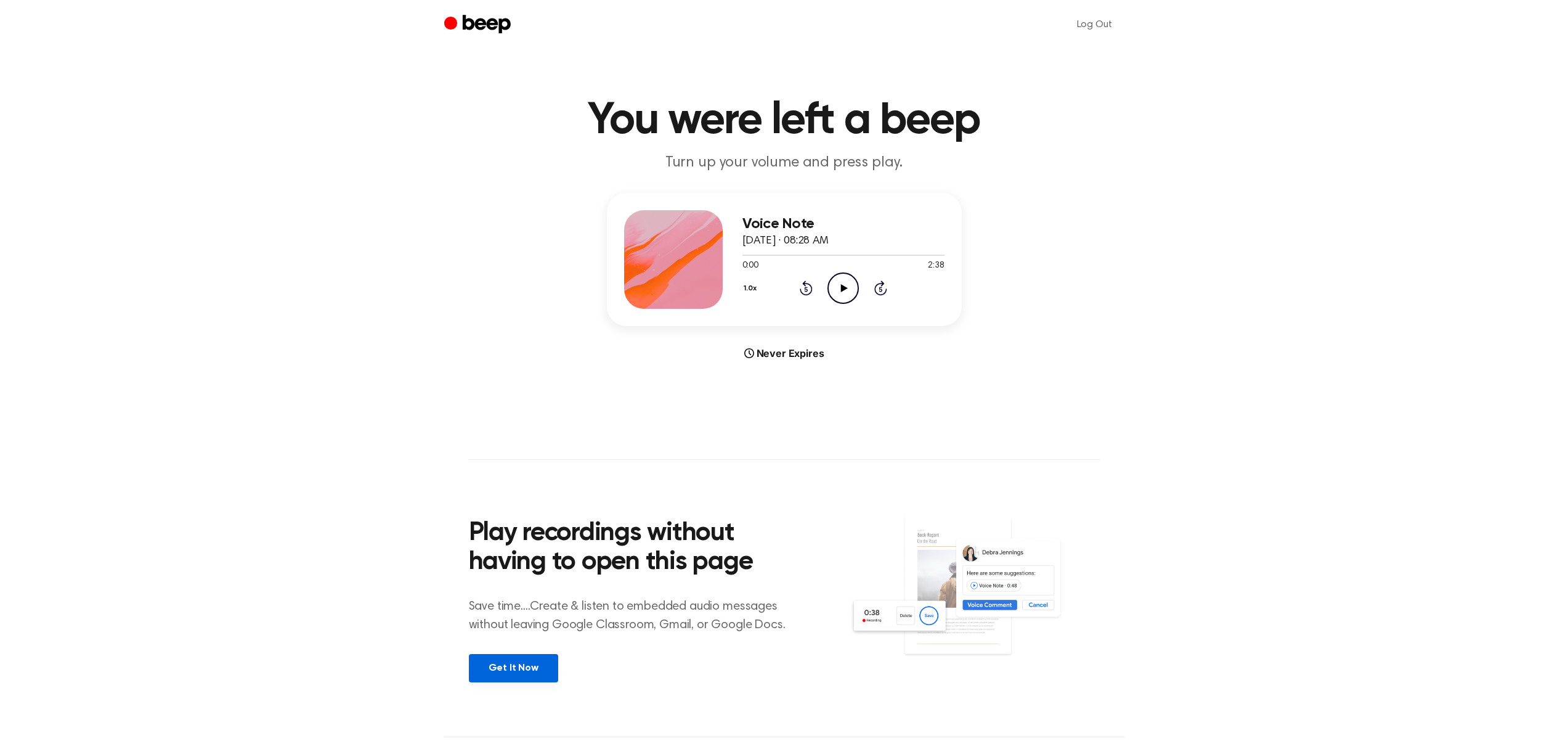
click at [507, 670] on link "Get It Now" at bounding box center [513, 668] width 89 height 28
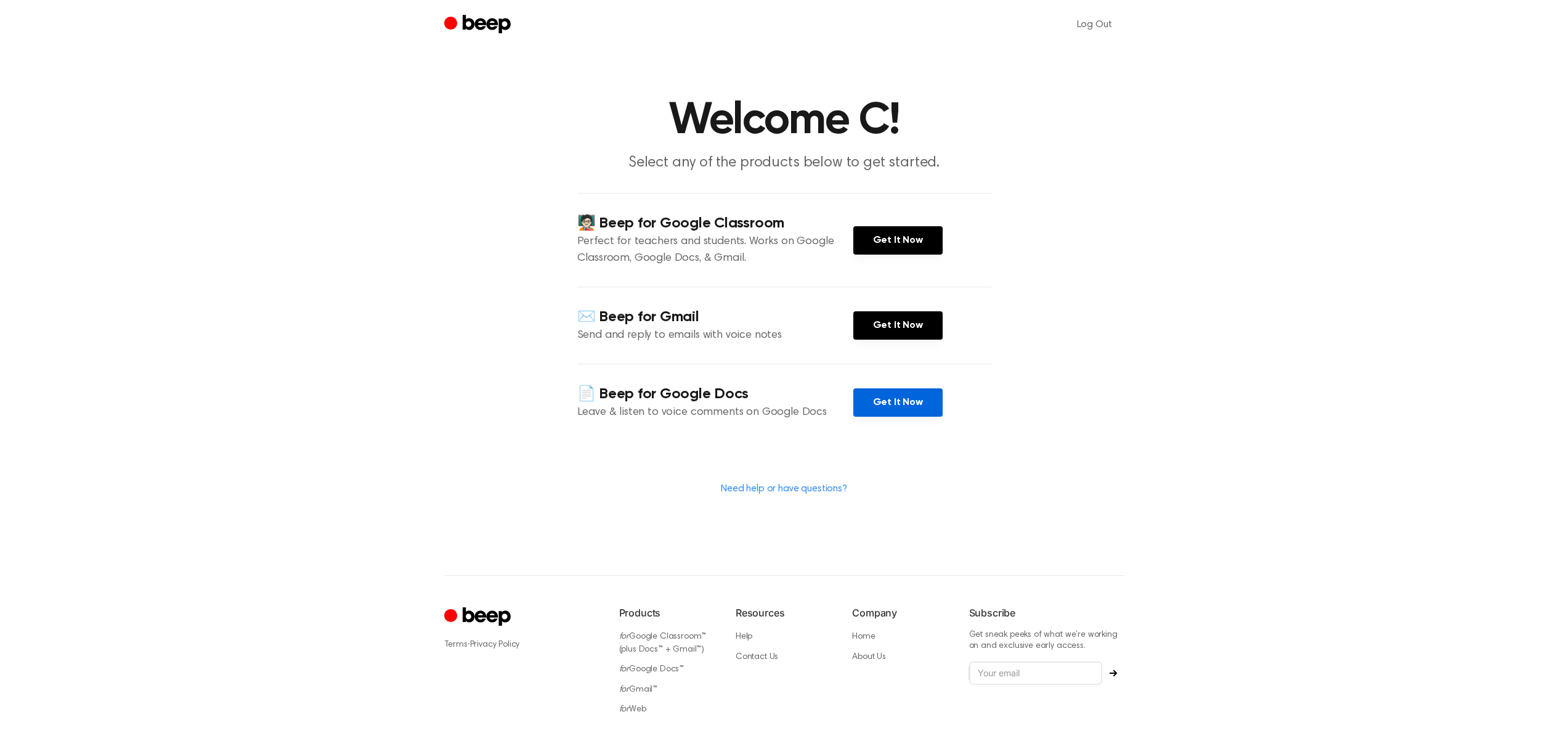
click at [891, 399] on link "Get It Now" at bounding box center [898, 402] width 89 height 28
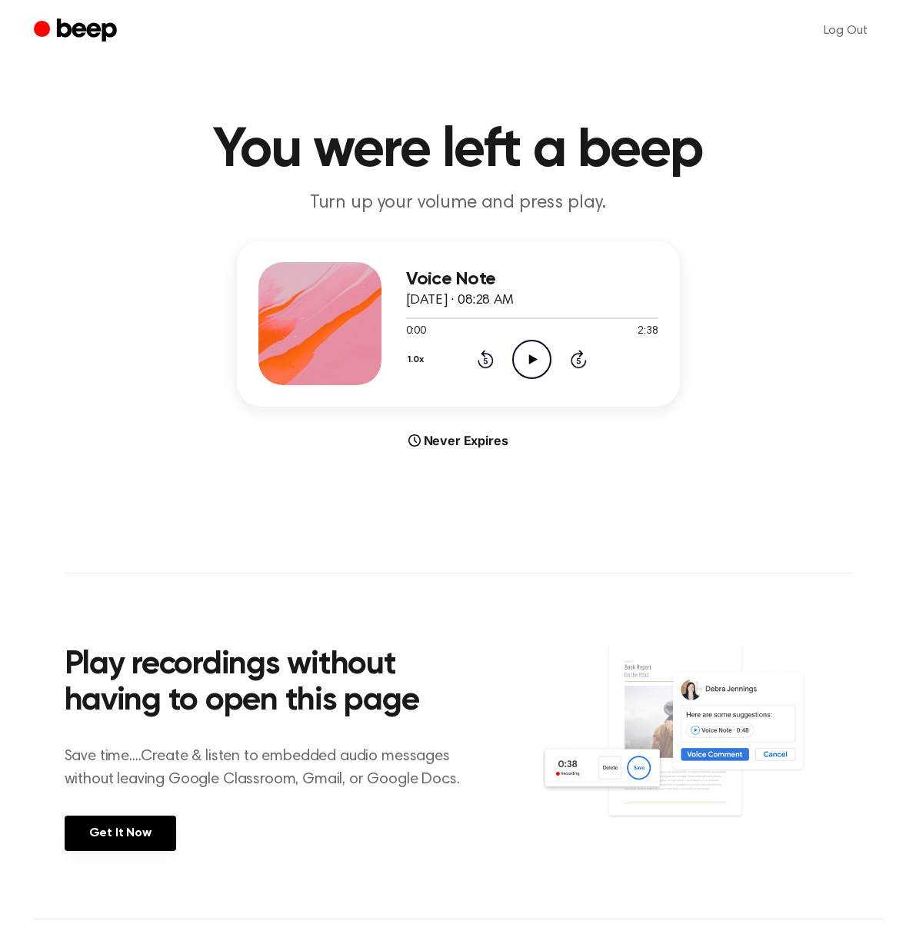
click at [538, 354] on icon "Play Audio" at bounding box center [531, 359] width 39 height 39
click at [489, 356] on icon "Rewind 5 seconds" at bounding box center [485, 359] width 17 height 20
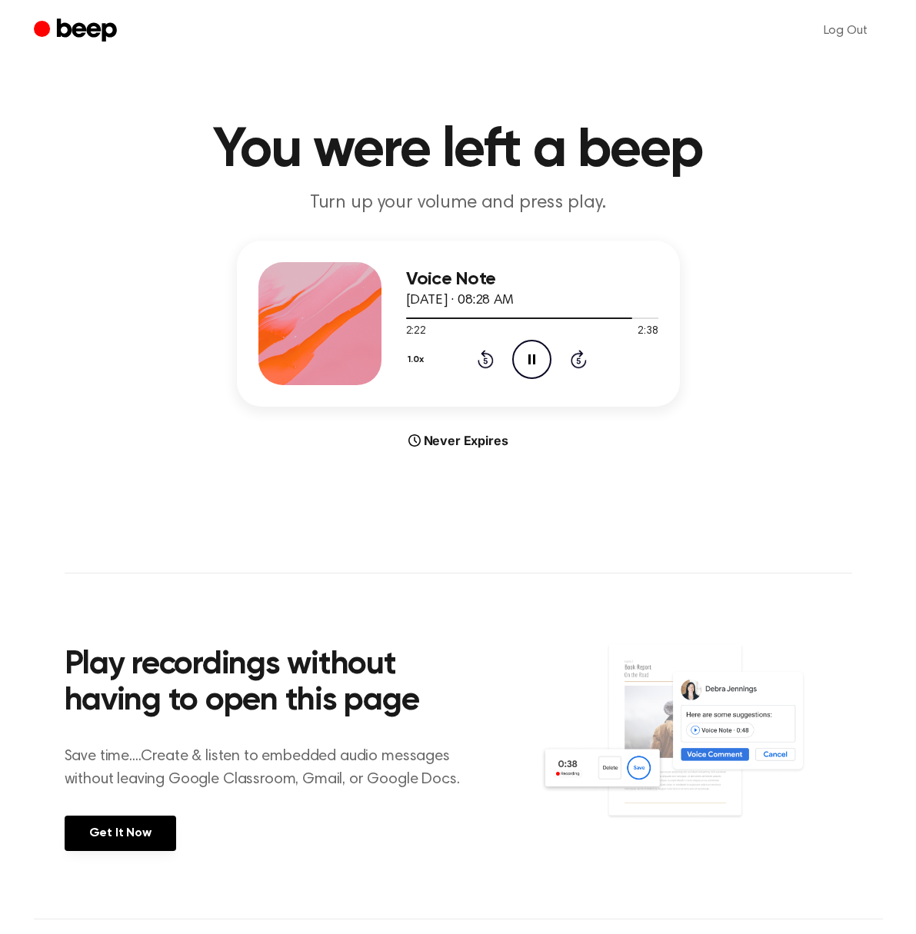
click at [485, 358] on icon at bounding box center [486, 361] width 4 height 6
click at [484, 358] on icon at bounding box center [486, 361] width 4 height 6
click at [490, 363] on icon at bounding box center [485, 359] width 16 height 18
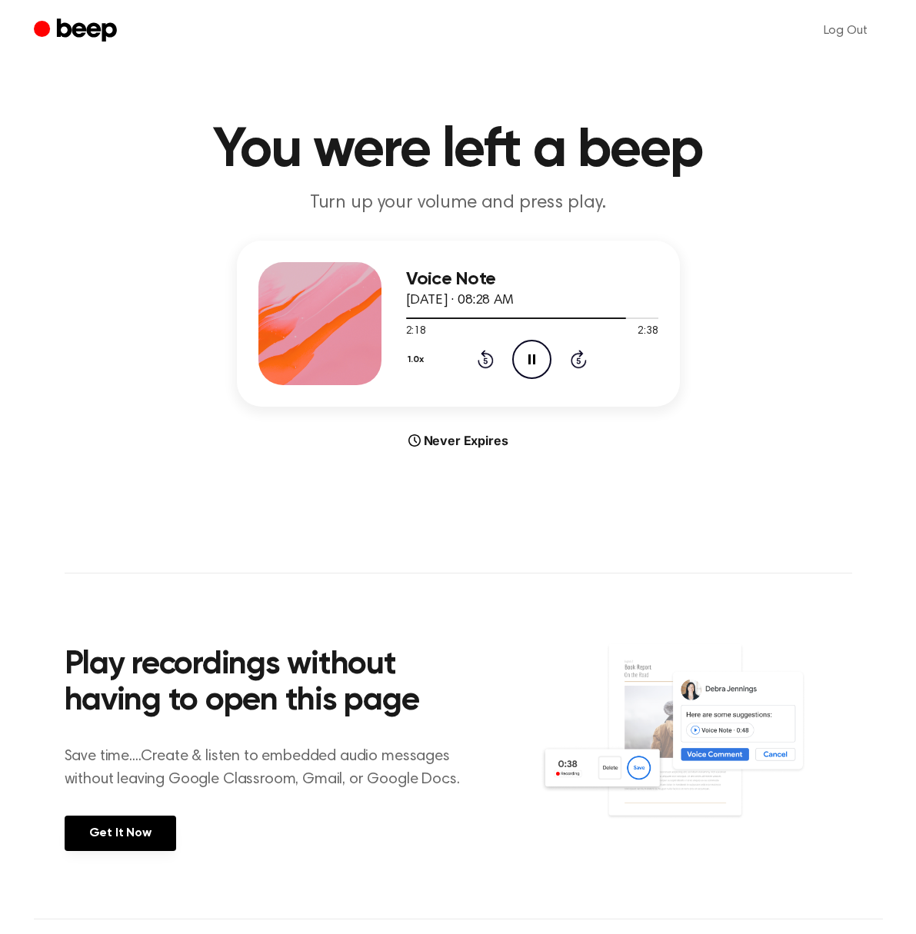
click at [490, 363] on icon at bounding box center [485, 359] width 16 height 18
click at [532, 361] on icon at bounding box center [533, 359] width 8 height 10
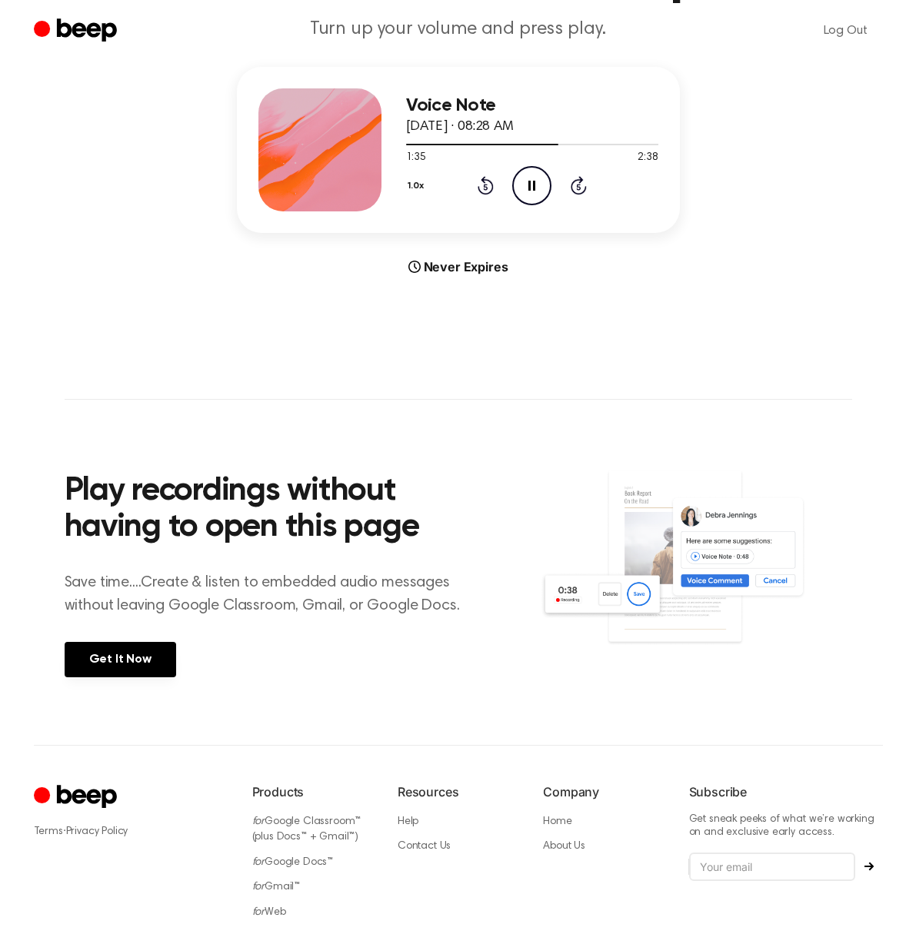
scroll to position [276, 0]
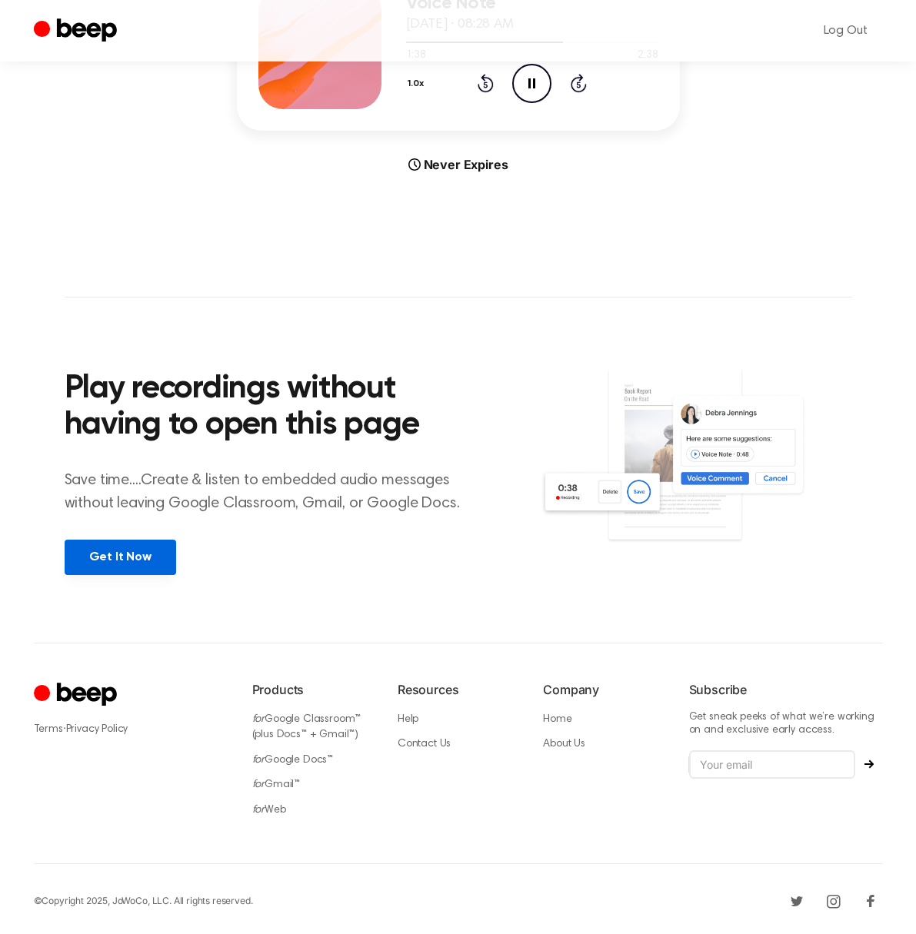
click at [135, 559] on link "Get It Now" at bounding box center [120, 557] width 111 height 35
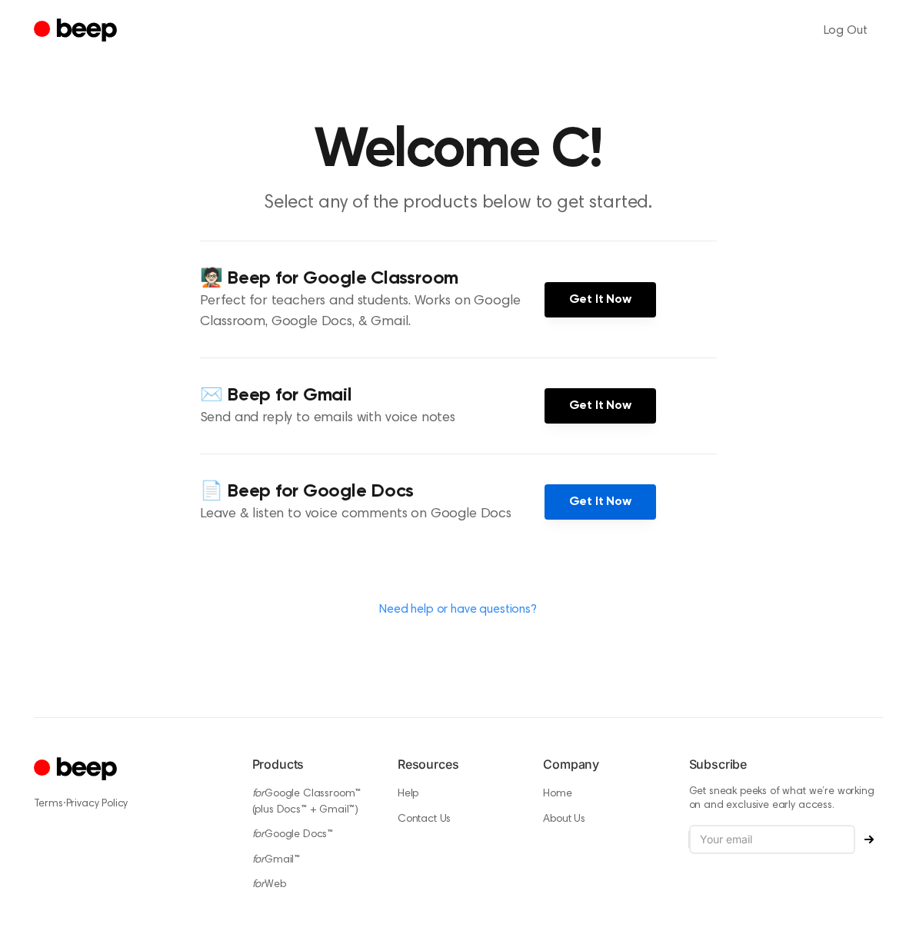
click at [572, 504] on link "Get It Now" at bounding box center [599, 501] width 111 height 35
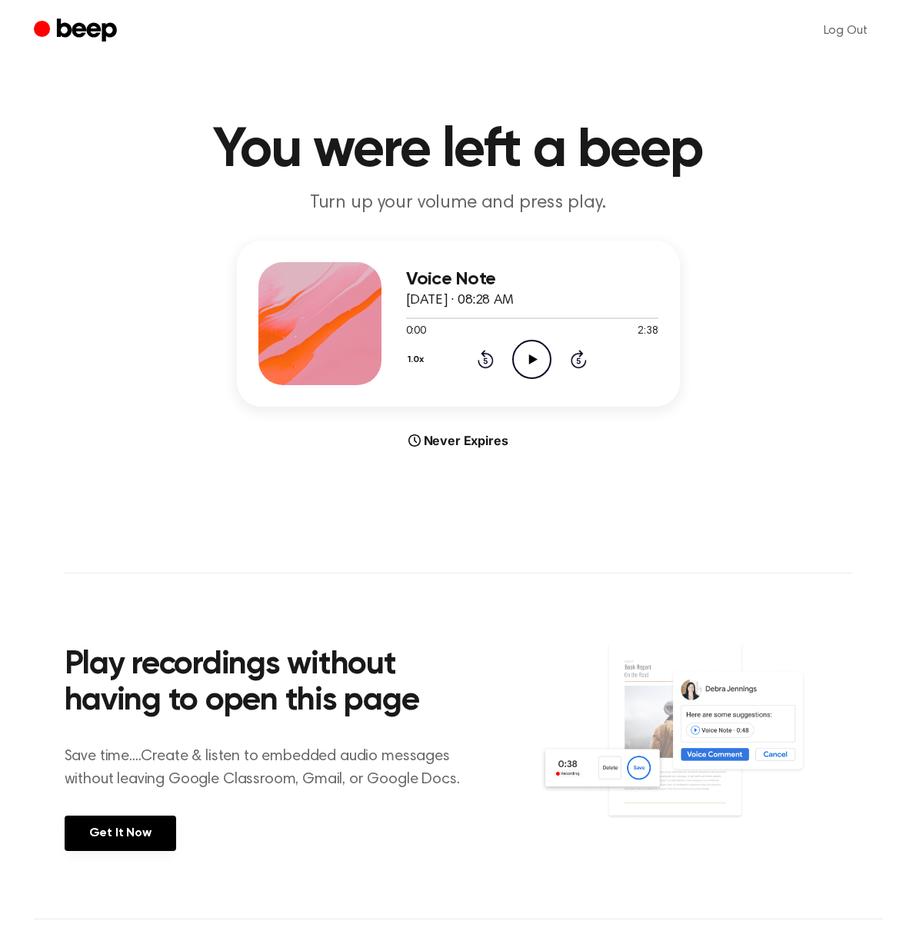
click at [567, 109] on main "You were left a beep Turn up your volume and press play. Voice Note August 14, …" at bounding box center [458, 459] width 916 height 919
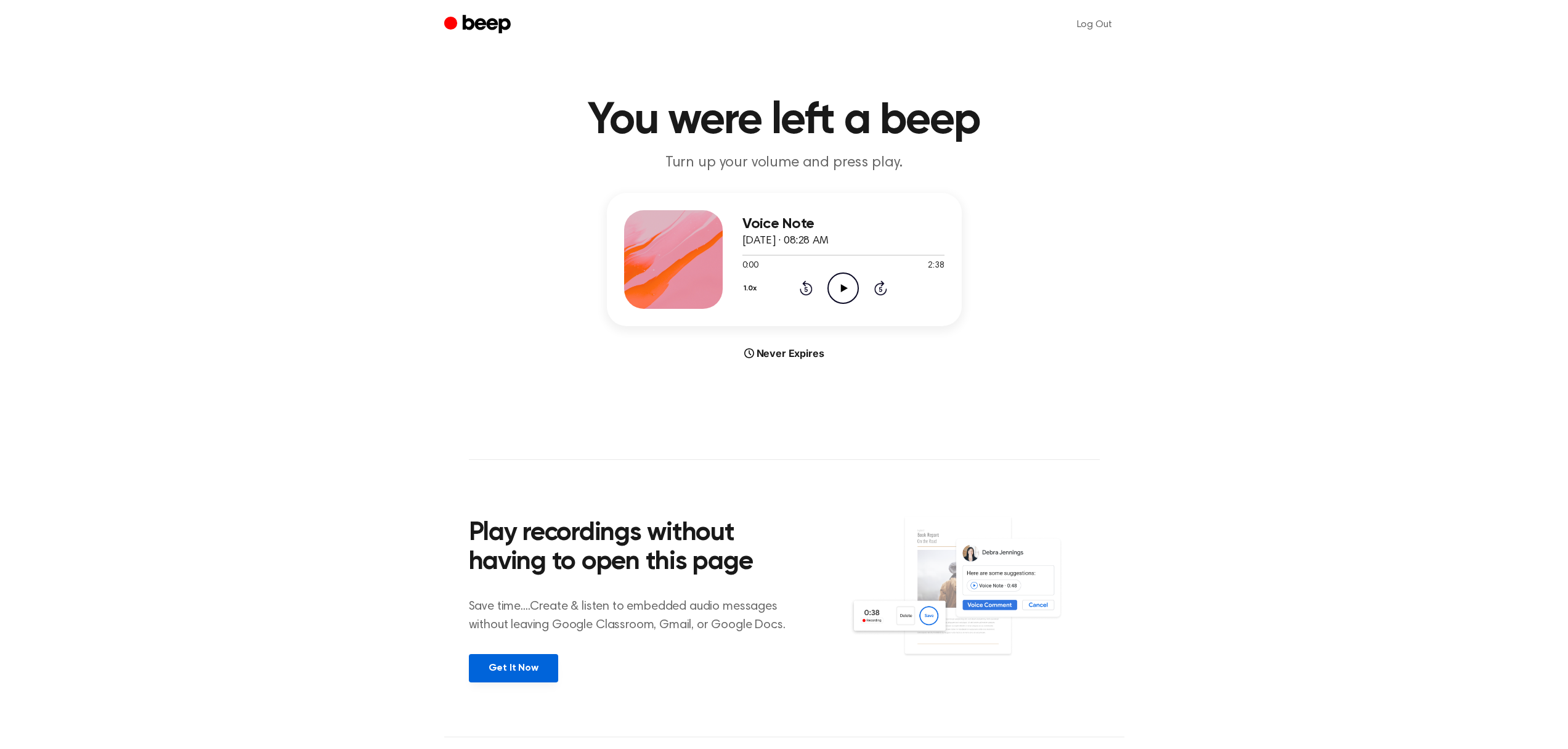
click at [515, 670] on link "Get It Now" at bounding box center [513, 668] width 89 height 28
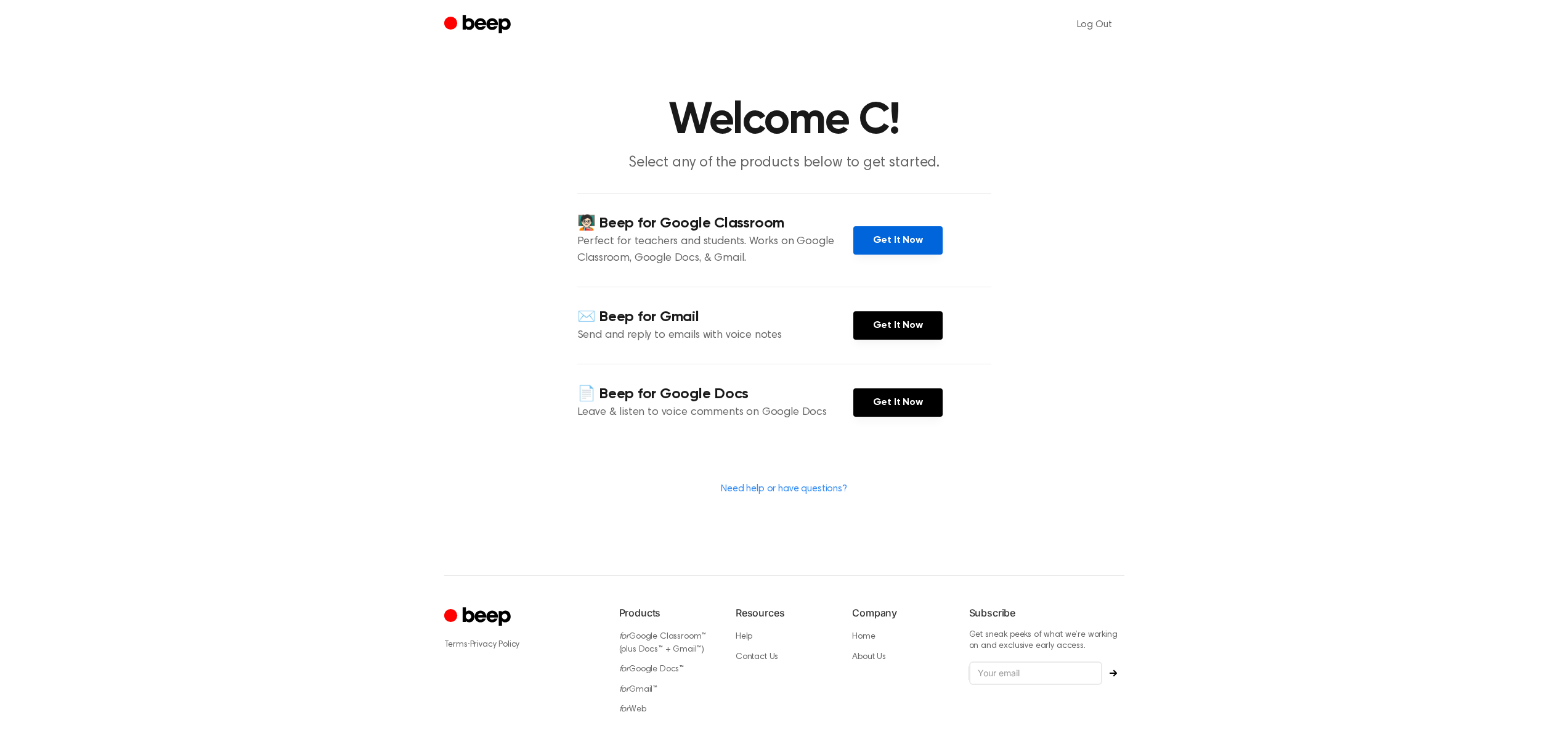
click at [891, 234] on link "Get It Now" at bounding box center [898, 240] width 89 height 28
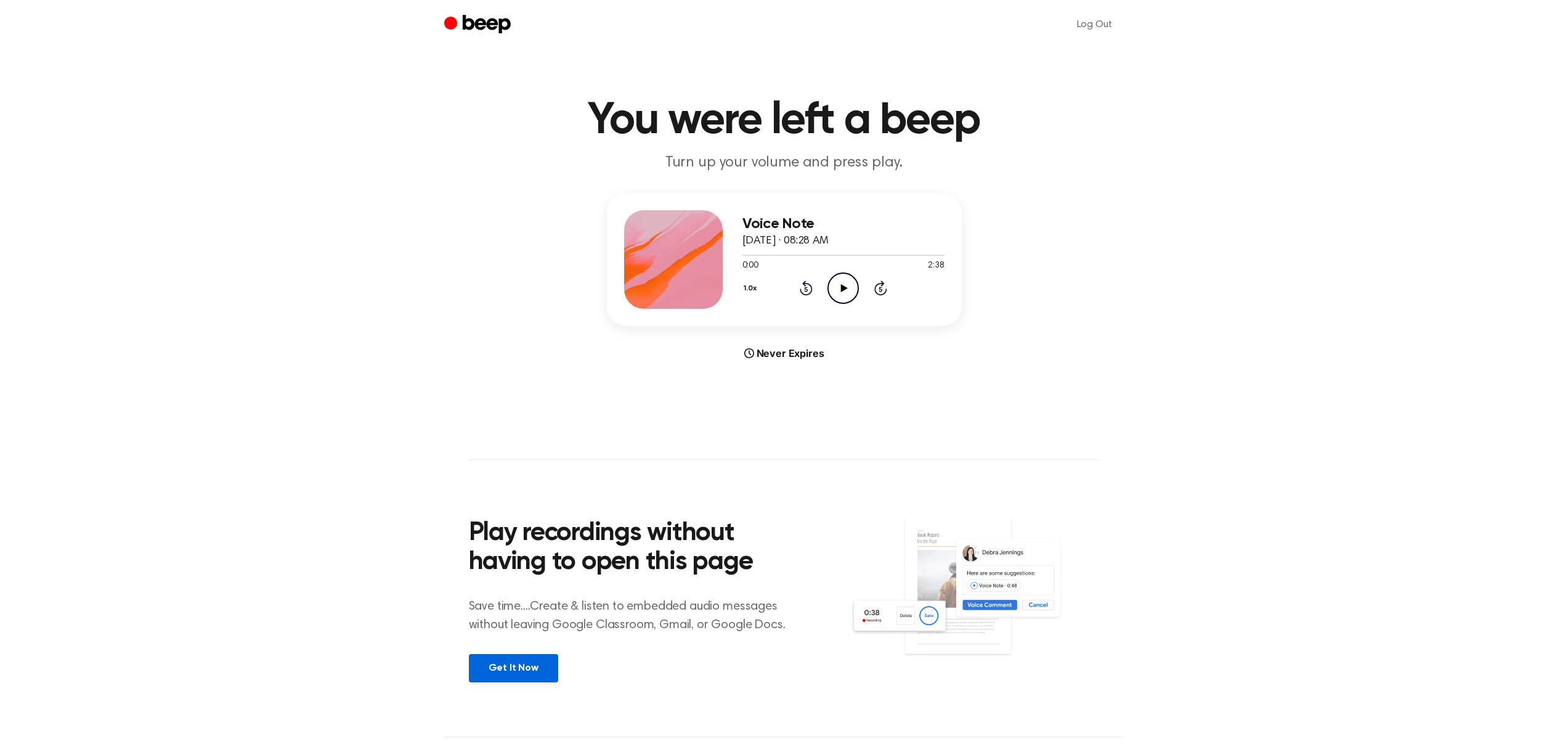
click at [511, 667] on link "Get It Now" at bounding box center [513, 668] width 89 height 28
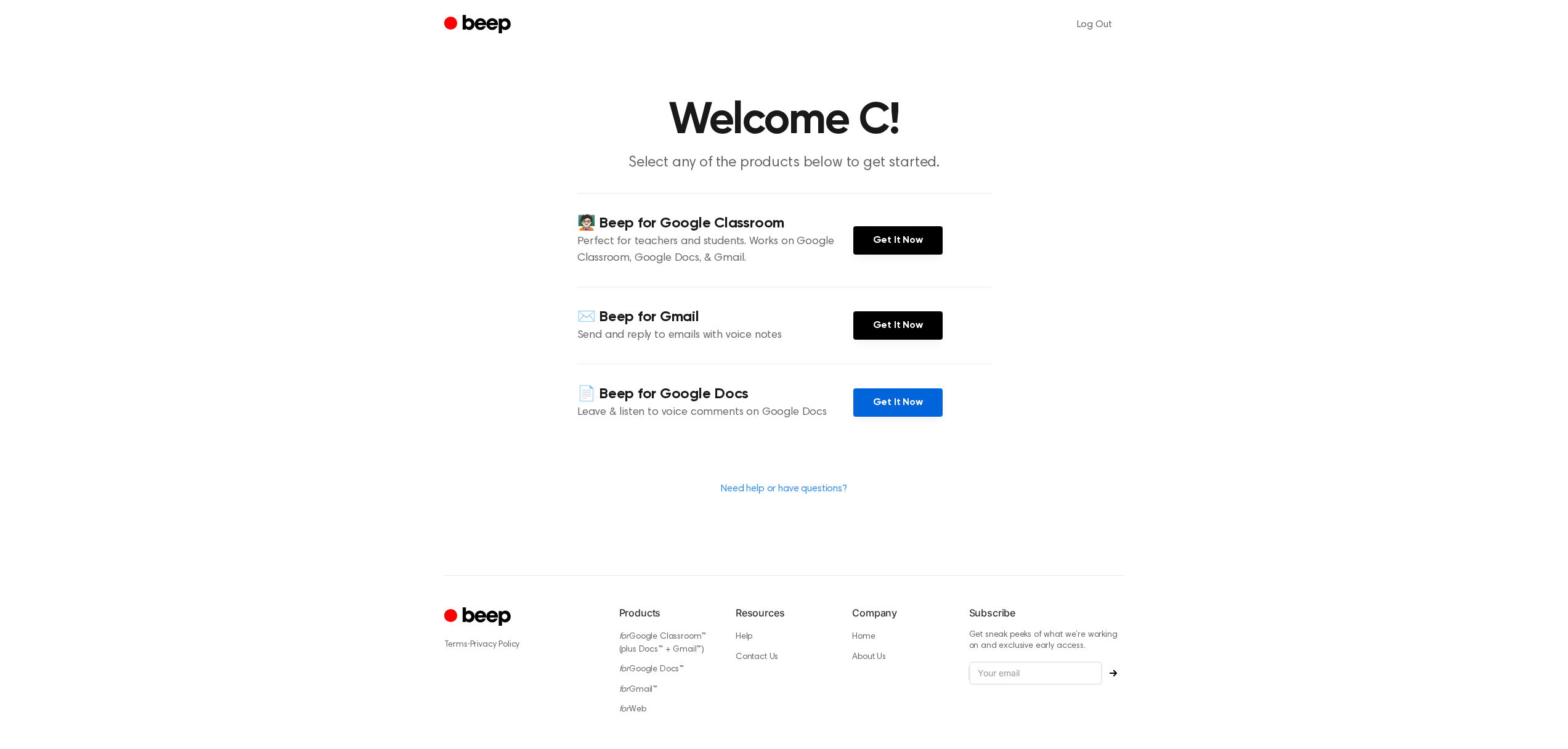
click at [878, 401] on link "Get It Now" at bounding box center [898, 402] width 89 height 28
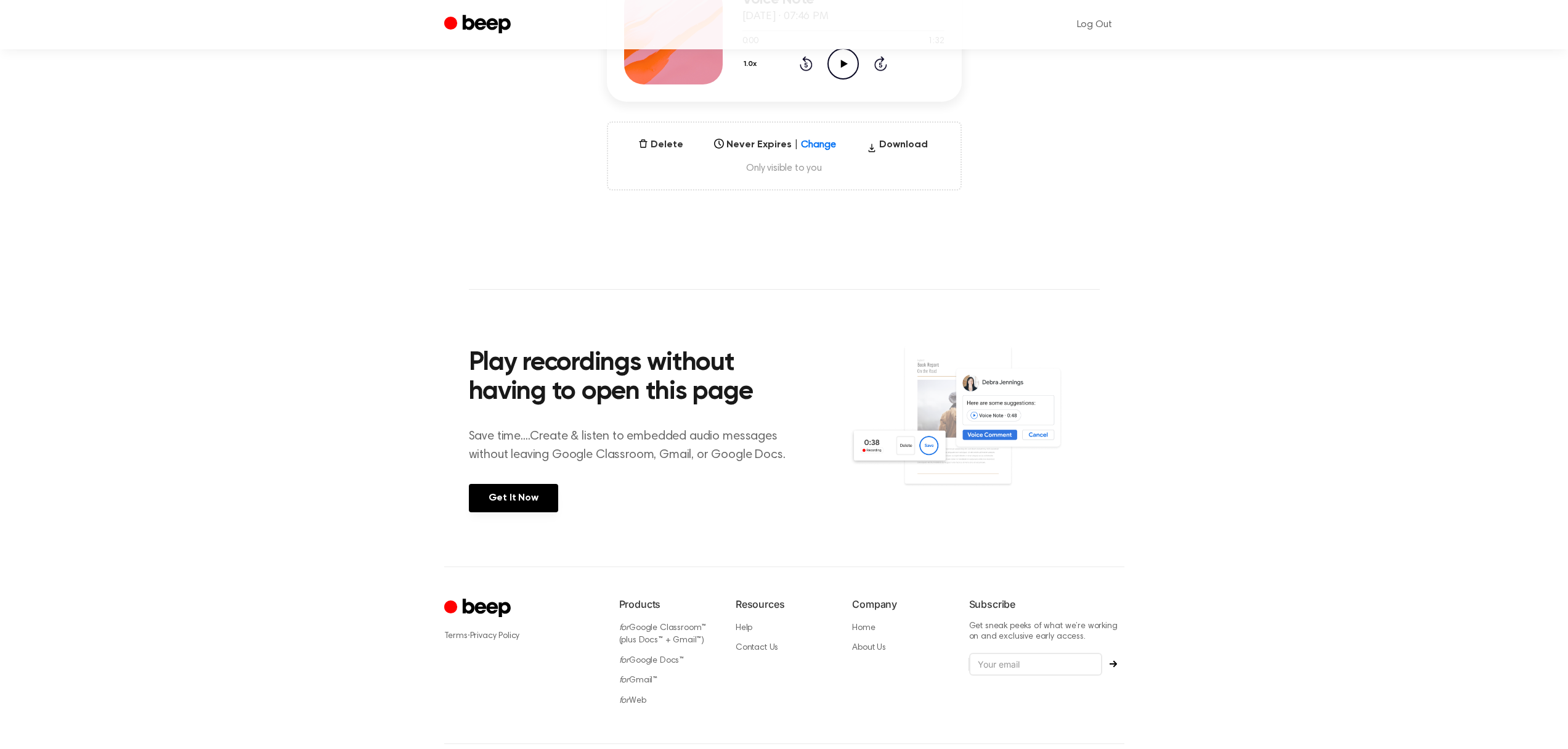
scroll to position [276, 0]
